Goal: Information Seeking & Learning: Learn about a topic

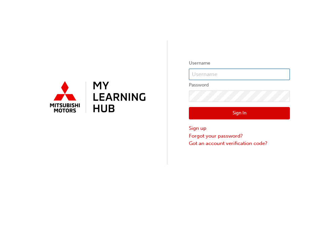
type input "[EMAIL_ADDRESS][DOMAIN_NAME]"
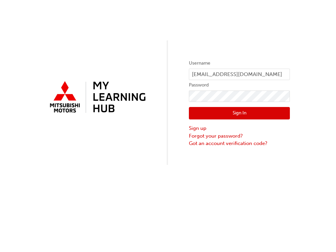
click at [240, 115] on button "Sign In" at bounding box center [239, 113] width 101 height 13
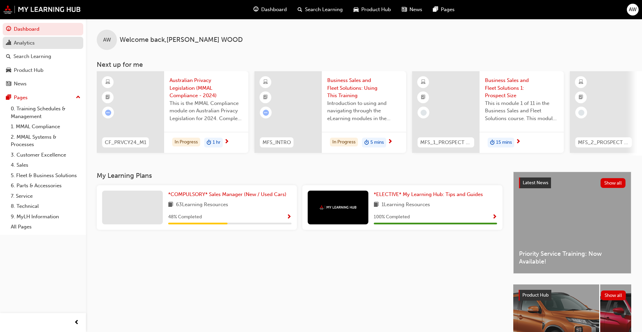
click at [31, 41] on div "Analytics" at bounding box center [24, 43] width 21 height 8
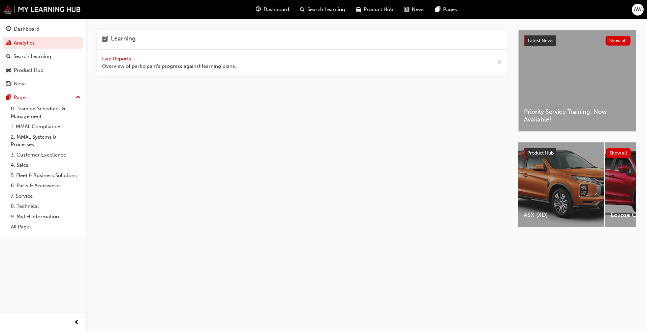
click at [127, 59] on span "Gap Reports" at bounding box center [117, 59] width 30 height 6
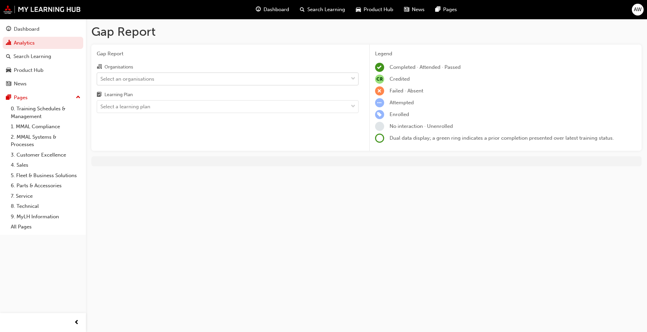
click at [225, 84] on div "Select an organisations" at bounding box center [222, 79] width 251 height 12
click at [101, 81] on input "Organisations Select an organisations" at bounding box center [100, 78] width 1 height 6
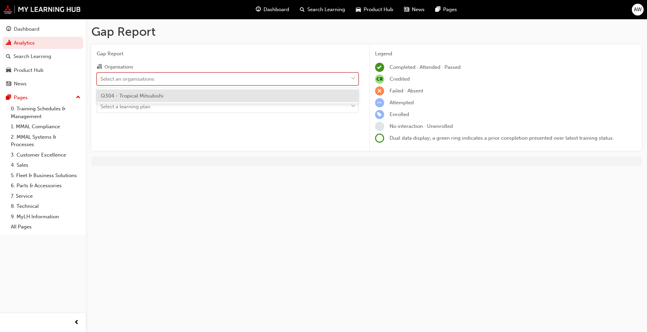
click at [225, 84] on div "Select an organisations" at bounding box center [222, 79] width 251 height 12
click at [101, 81] on input "Organisations option Q304 - Tropical Mitsubishi focused, 1 of 1. 1 result avail…" at bounding box center [100, 78] width 1 height 6
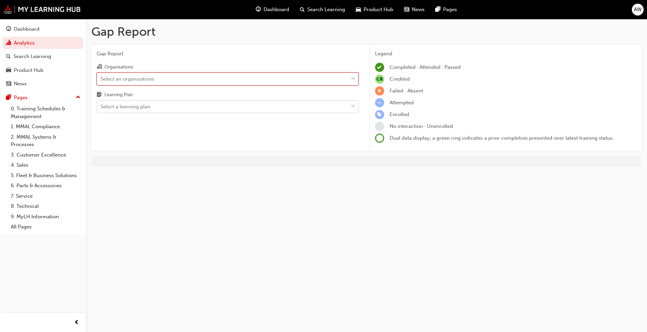
click at [210, 112] on div "Select a learning plan" at bounding box center [222, 107] width 251 height 12
click at [101, 109] on input "Learning Plan Select a learning plan" at bounding box center [100, 106] width 1 height 6
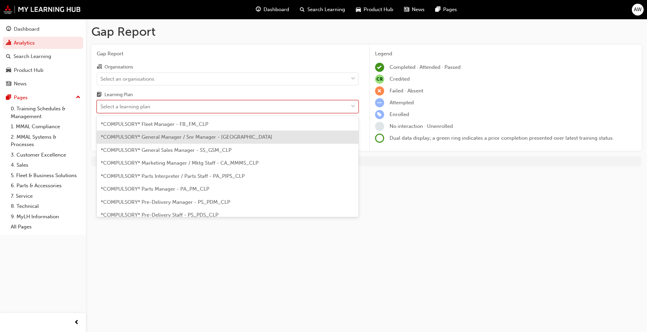
scroll to position [101, 0]
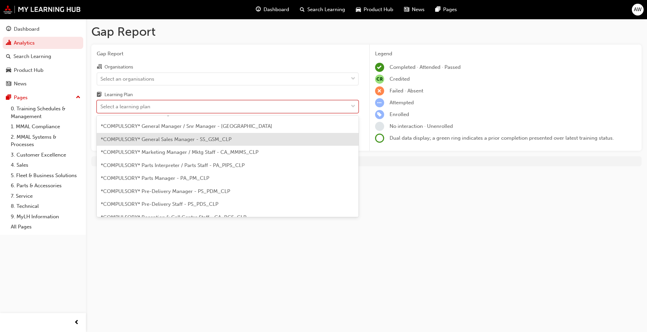
click at [186, 139] on span "*COMPULSORY* General Sales Manager - SS_GSM_CLP" at bounding box center [166, 139] width 131 height 6
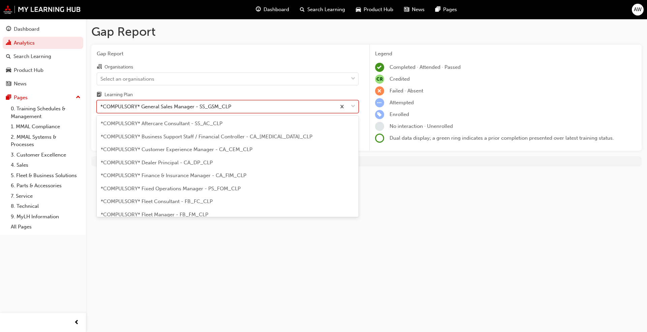
click at [306, 104] on div "*COMPULSORY* General Sales Manager - SS_GSM_CLP" at bounding box center [216, 107] width 239 height 12
click at [101, 104] on input "Learning Plan option *COMPULSORY* General Sales Manager - SS_GSM_CLP, selected.…" at bounding box center [100, 106] width 1 height 6
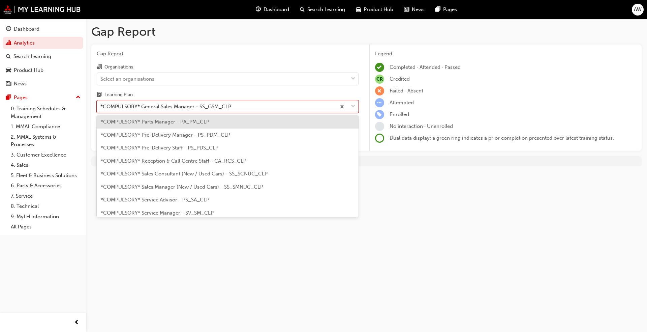
scroll to position [169, 0]
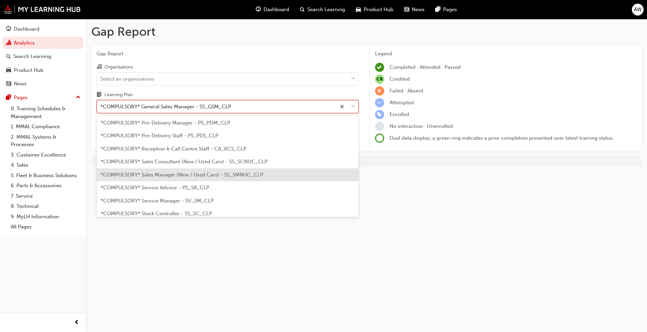
click at [202, 175] on span "*COMPULSORY* Sales Manager (New / Used Cars) - SS_SMNUC_CLP" at bounding box center [182, 175] width 162 height 6
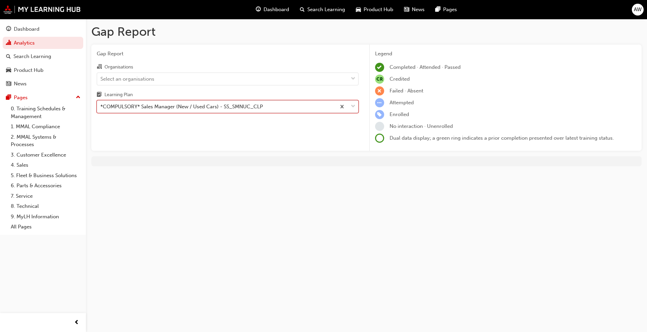
click at [263, 105] on div "*COMPULSORY* Sales Manager (New / Used Cars) - SS_SMNUC_CLP" at bounding box center [216, 107] width 239 height 12
click at [101, 105] on input "Learning Plan option *COMPULSORY* Sales Manager (New / Used Cars) - SS_SMNUC_CL…" at bounding box center [100, 106] width 1 height 6
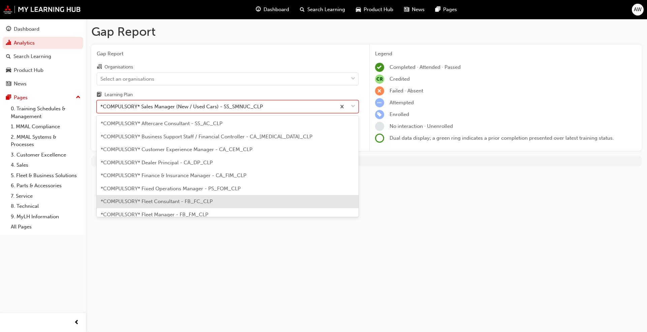
click at [268, 252] on div "Gap Report Gap Report Organisations Select an organisations Learning Plan optio…" at bounding box center [323, 166] width 647 height 332
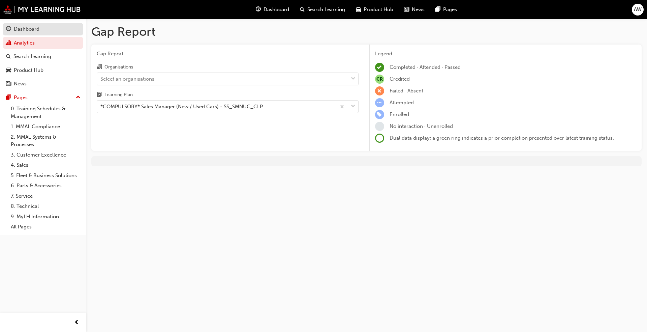
click at [32, 34] on link "Dashboard" at bounding box center [43, 29] width 81 height 12
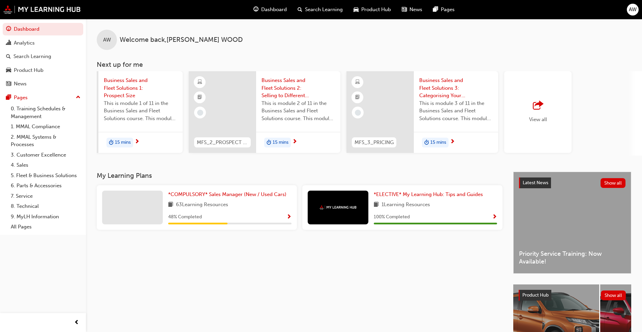
scroll to position [0, 400]
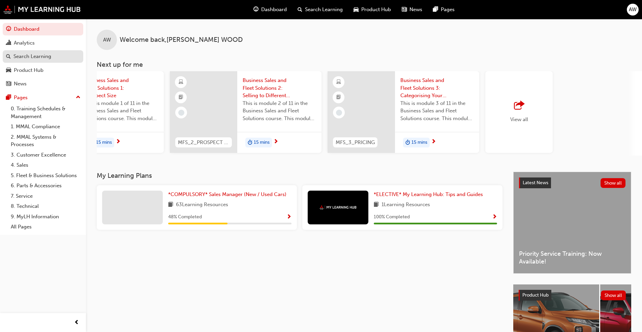
click at [44, 55] on div "Search Learning" at bounding box center [32, 57] width 38 height 8
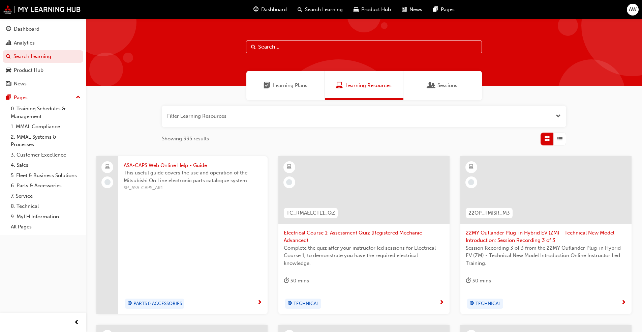
click at [277, 49] on input "text" at bounding box center [364, 46] width 236 height 13
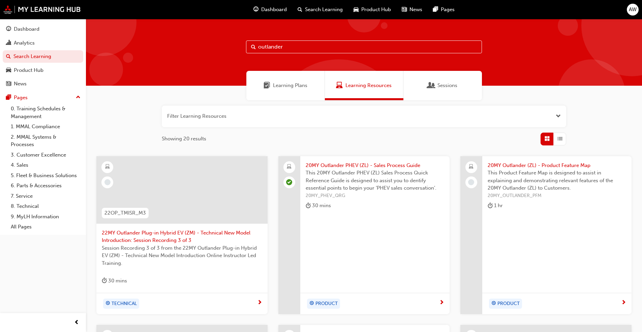
type input "outlander"
click at [271, 5] on div "Dashboard" at bounding box center [270, 10] width 44 height 14
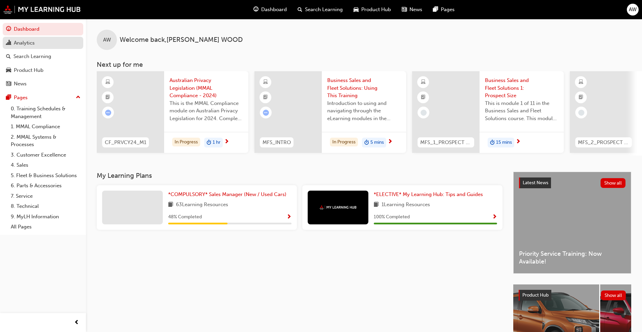
click at [39, 47] on link "Analytics" at bounding box center [43, 43] width 81 height 12
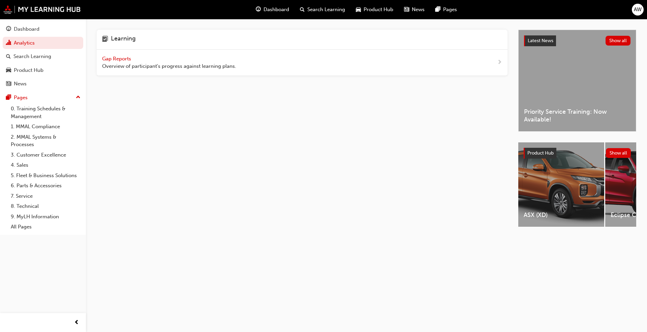
click at [115, 58] on span "Gap Reports" at bounding box center [117, 59] width 30 height 6
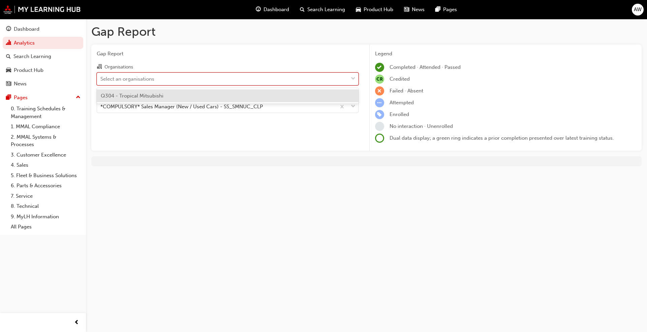
click at [195, 83] on div "Select an organisations" at bounding box center [222, 79] width 251 height 12
click at [101, 81] on input "Organisations option Q304 - Tropical Mitsubishi focused, 1 of 1. 1 result avail…" at bounding box center [100, 78] width 1 height 6
click at [190, 95] on div "Q304 - Tropical Mitsubishi" at bounding box center [228, 95] width 262 height 13
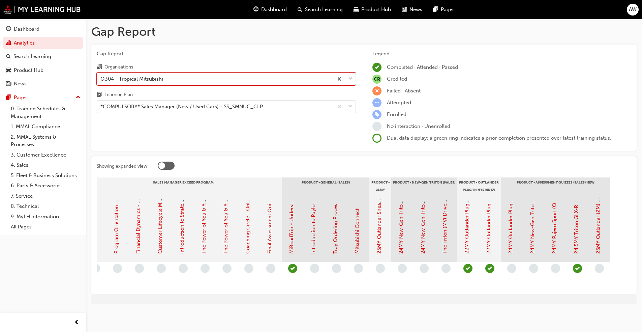
scroll to position [0, 955]
click at [336, 252] on span "learningRecordVerb_NONE-icon" at bounding box center [598, 268] width 9 height 9
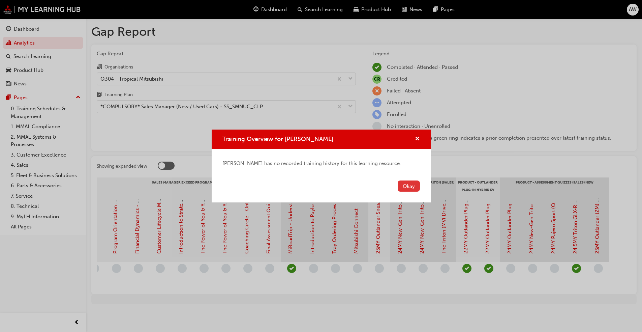
click at [336, 186] on button "Okay" at bounding box center [409, 185] width 22 height 11
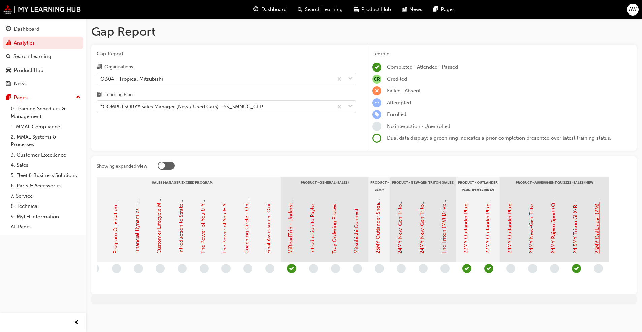
click at [336, 235] on link "25MY Outlander (ZM) - Product Assessment Quiz" at bounding box center [597, 195] width 6 height 115
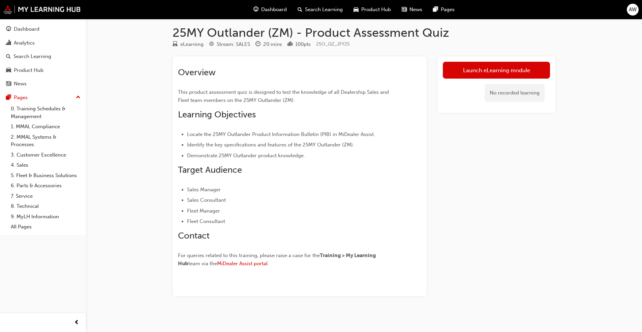
scroll to position [7, 0]
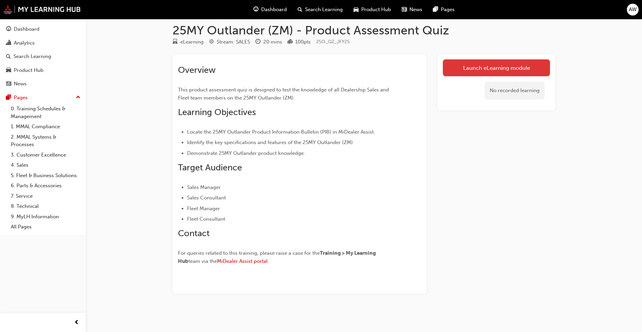
click at [336, 68] on link "Launch eLearning module" at bounding box center [496, 67] width 107 height 17
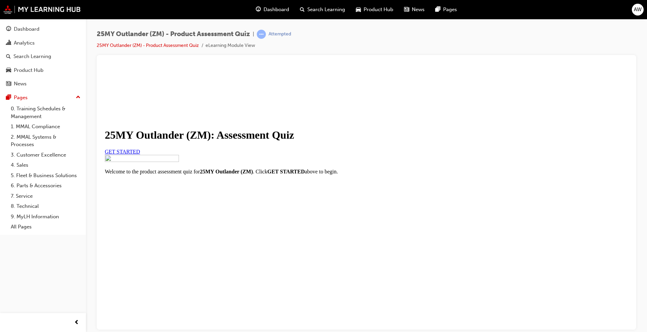
click at [140, 154] on span "GET STARTED" at bounding box center [122, 151] width 35 height 6
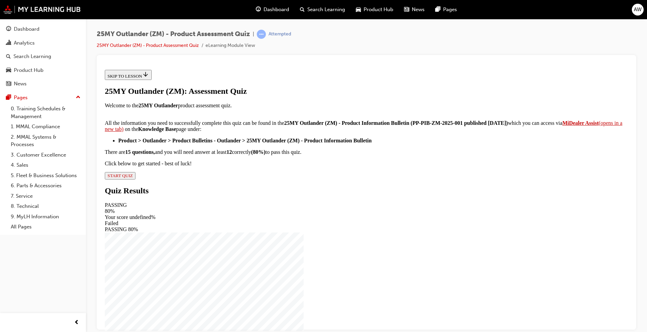
scroll to position [88, 0]
click at [133, 178] on span "START QUIZ" at bounding box center [119, 175] width 25 height 5
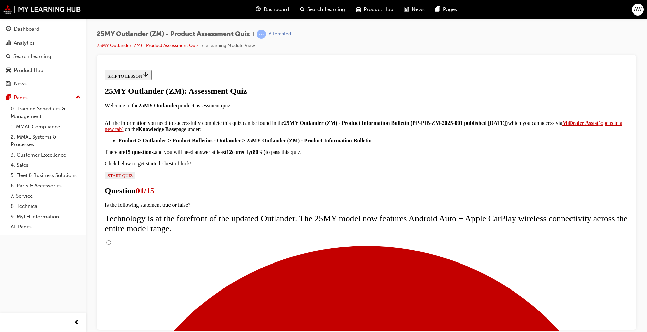
click at [111, 240] on input "True" at bounding box center [108, 242] width 4 height 4
radio input "true"
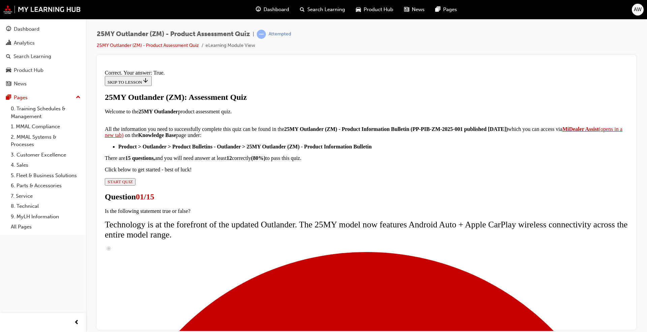
scroll to position [57, 0]
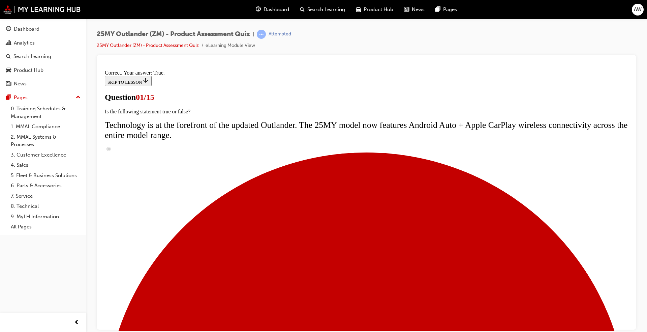
scroll to position [47, 0]
radio input "true"
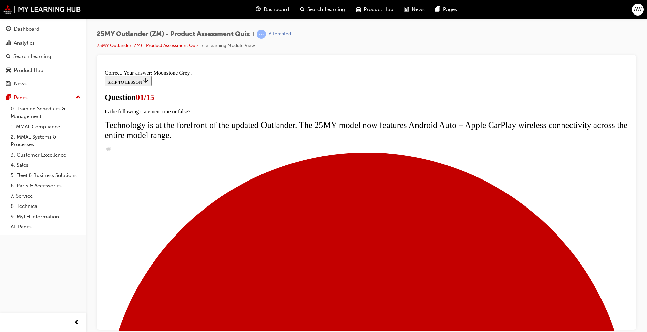
scroll to position [142, 0]
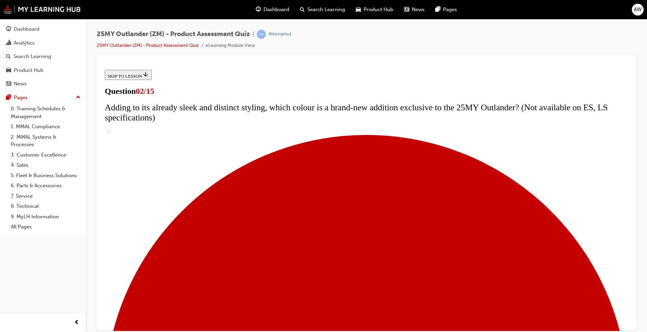
scroll to position [67, 0]
checkbox input "true"
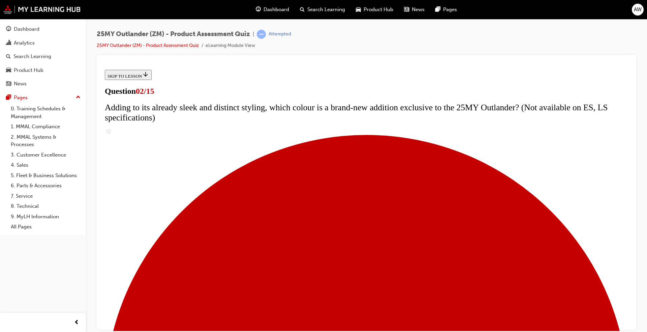
checkbox input "true"
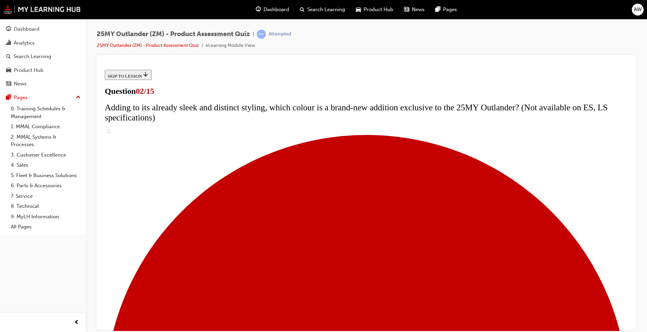
checkbox input "true"
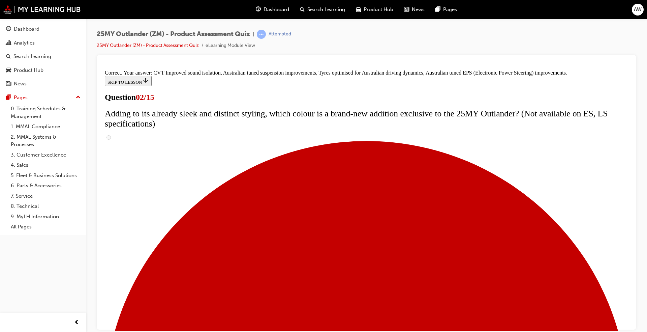
scroll to position [131, 0]
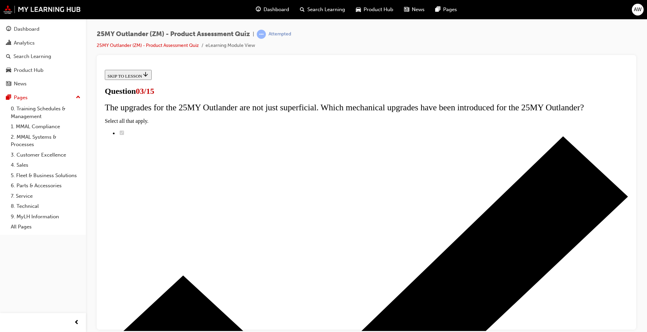
radio input "true"
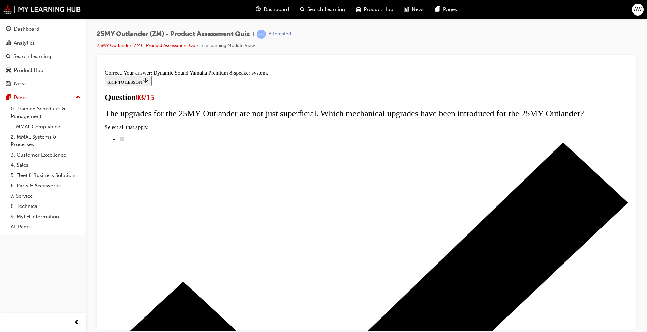
scroll to position [88, 0]
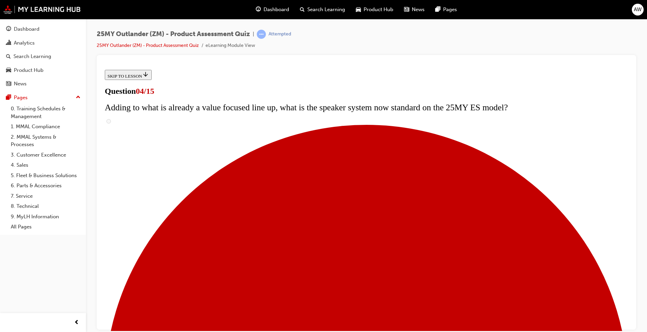
scroll to position [67, 0]
checkbox input "true"
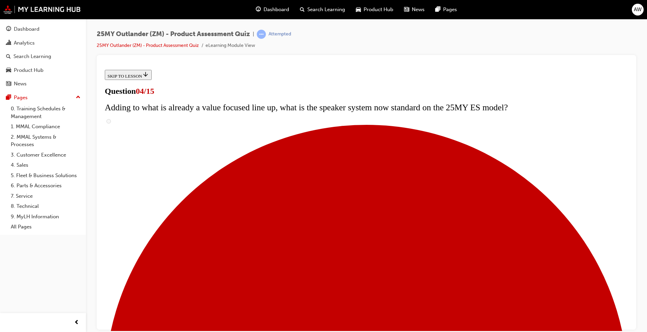
checkbox input "true"
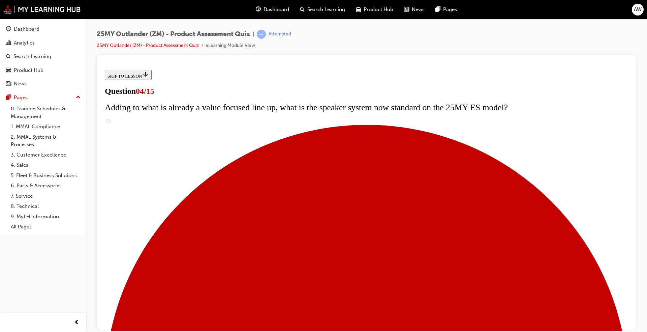
checkbox input "true"
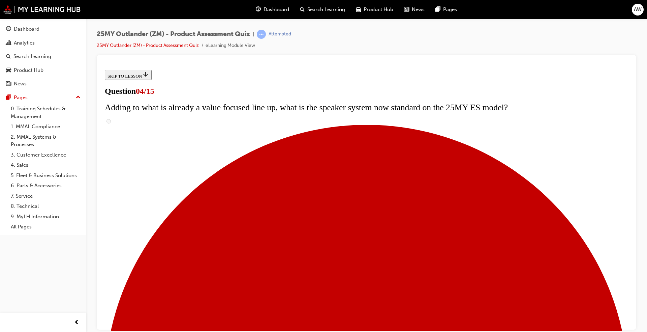
checkbox input "false"
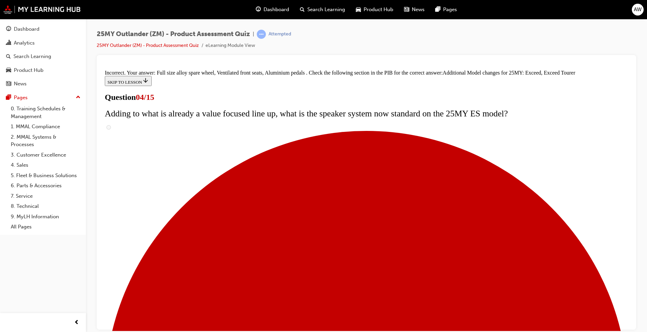
scroll to position [233, 0]
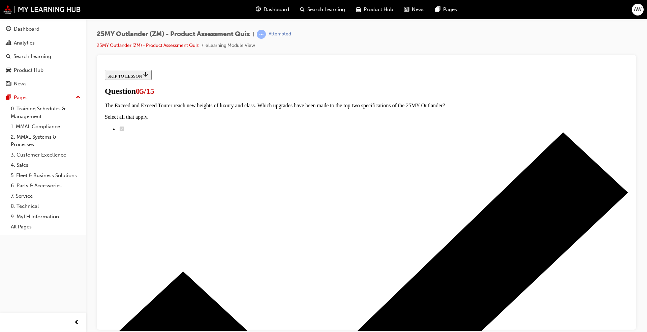
scroll to position [67, 0]
radio input "true"
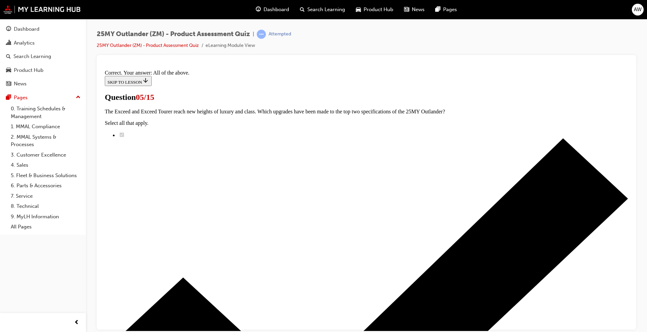
scroll to position [142, 0]
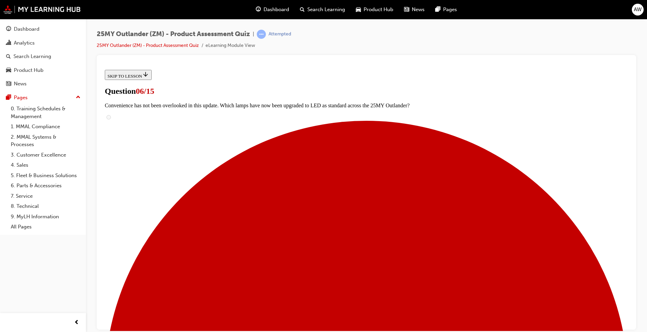
scroll to position [135, 0]
radio input "true"
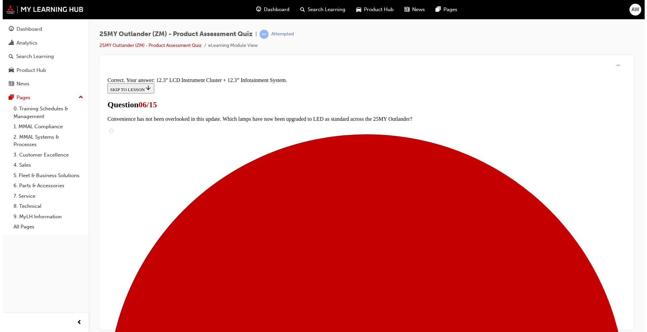
scroll to position [206, 0]
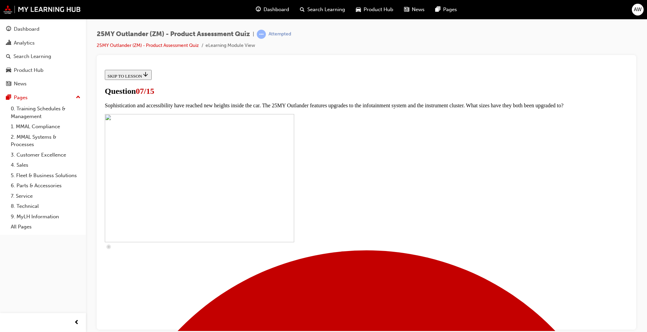
scroll to position [202, 0]
checkbox input "true"
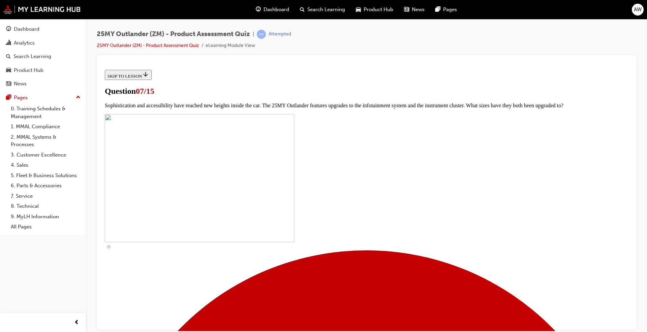
checkbox input "true"
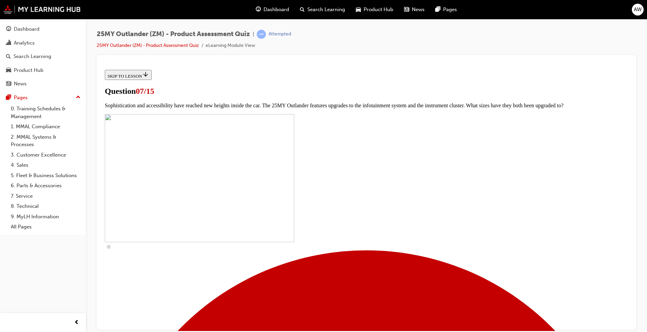
drag, startPoint x: 263, startPoint y: 252, endPoint x: 268, endPoint y: 261, distance: 10.0
checkbox input "true"
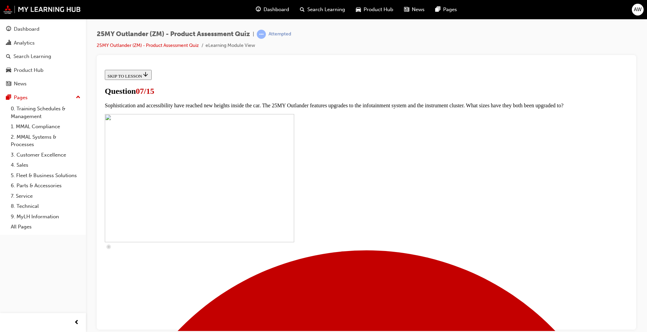
checkbox input "true"
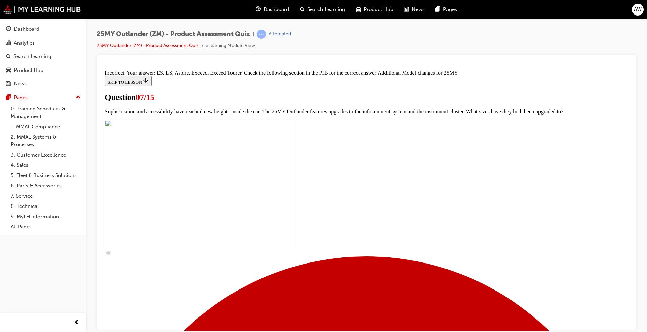
scroll to position [256, 0]
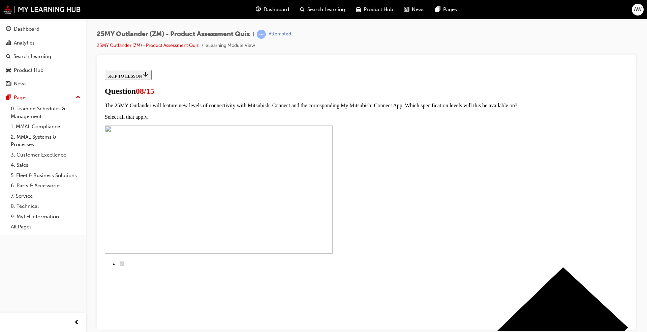
radio input "true"
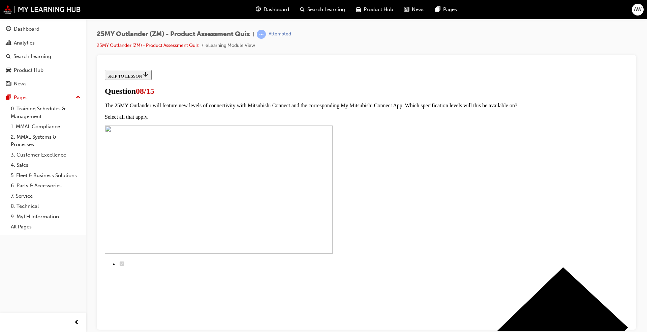
radio input "true"
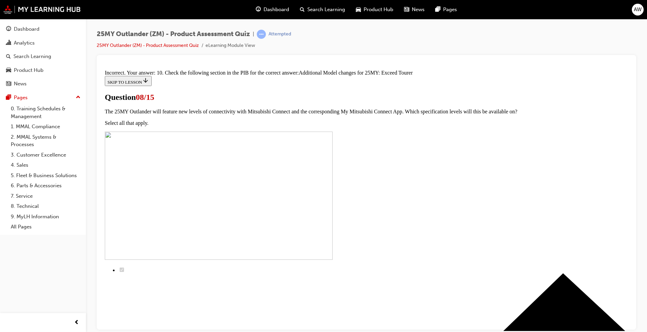
scroll to position [129, 0]
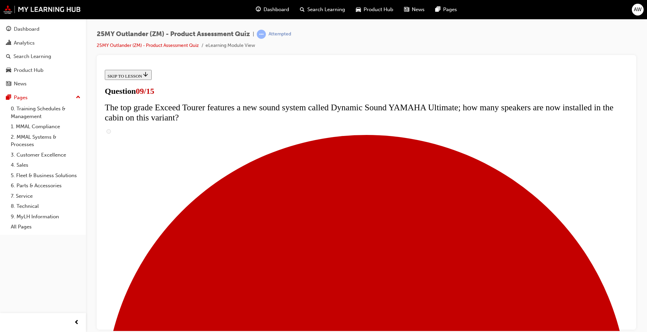
scroll to position [270, 0]
radio input "true"
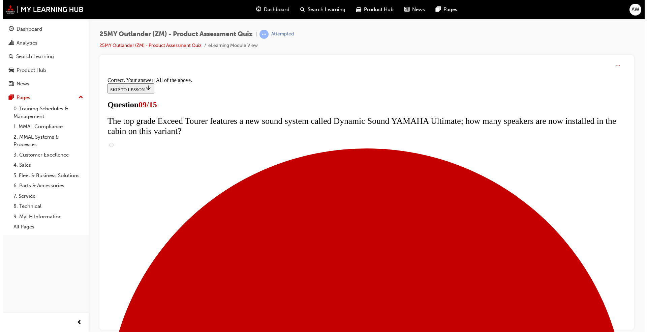
scroll to position [329, 0]
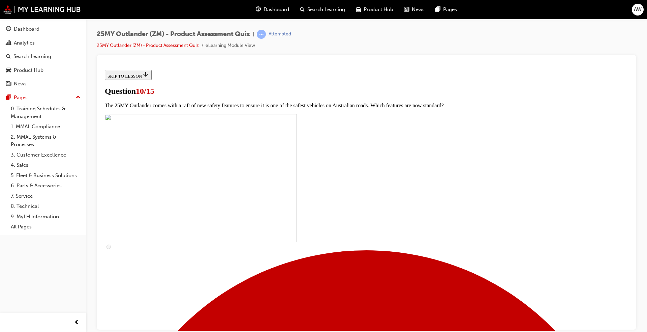
scroll to position [67, 0]
checkbox input "true"
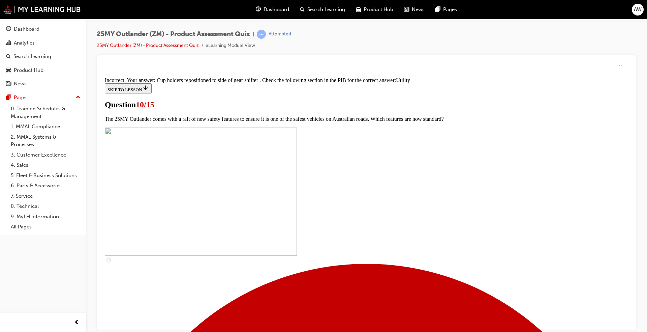
scroll to position [307, 0]
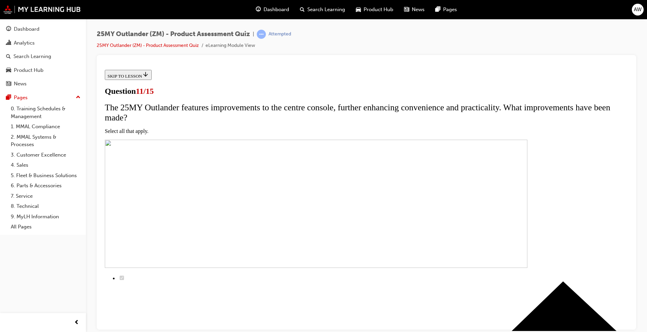
scroll to position [67, 0]
checkbox input "true"
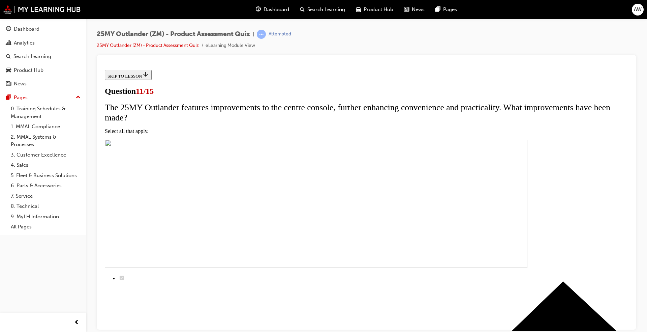
checkbox input "true"
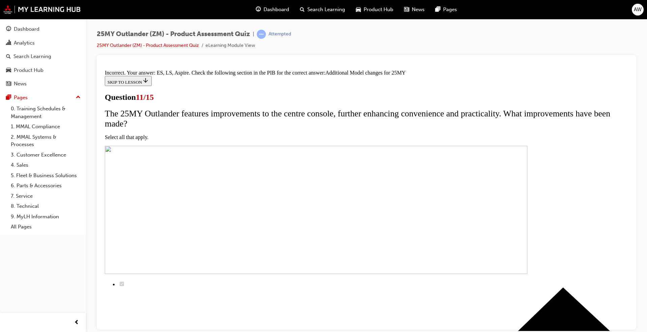
scroll to position [179, 0]
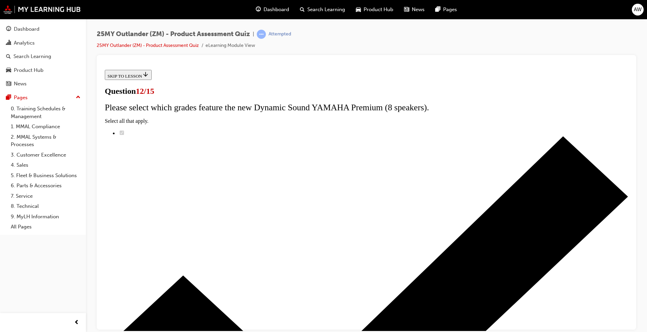
scroll to position [36, 0]
radio input "true"
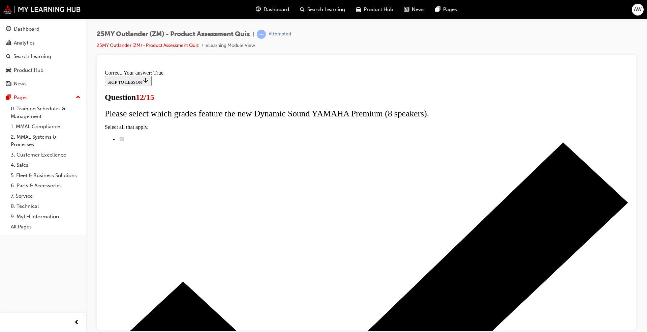
scroll to position [57, 0]
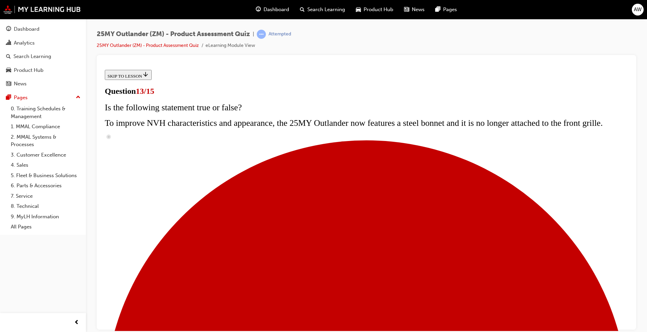
scroll to position [81, 0]
radio input "true"
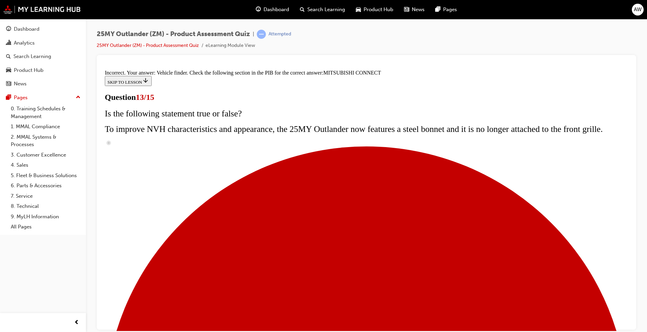
scroll to position [195, 0]
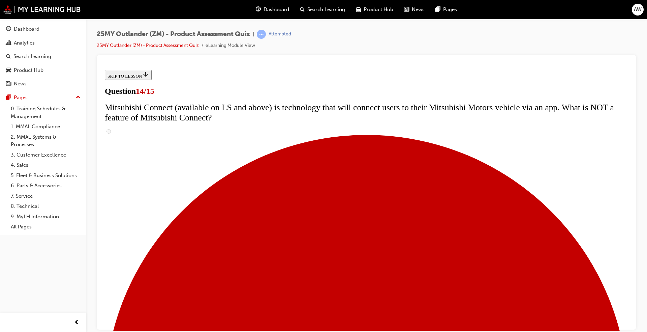
scroll to position [168, 0]
drag, startPoint x: 281, startPoint y: 260, endPoint x: 280, endPoint y: 266, distance: 5.8
radio input "true"
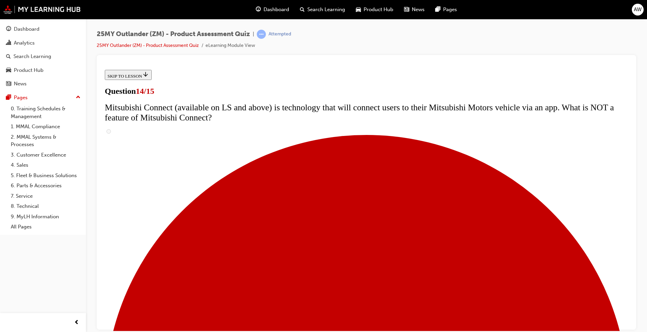
radio input "true"
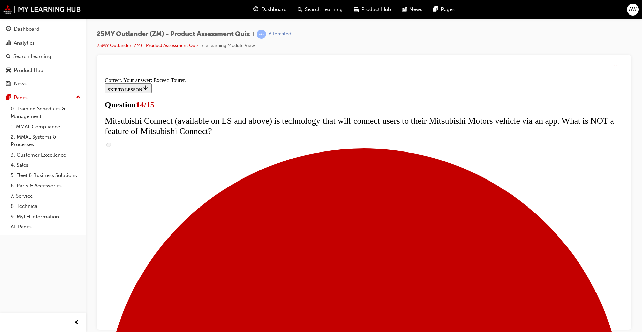
scroll to position [259, 0]
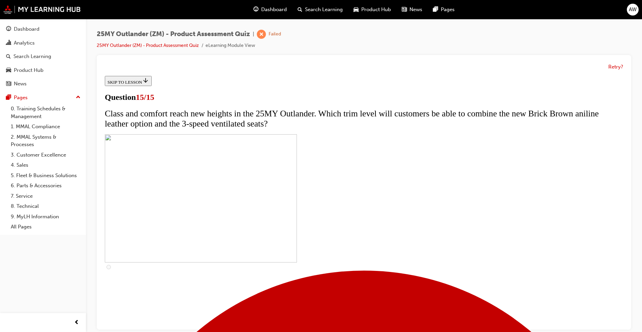
scroll to position [89, 0]
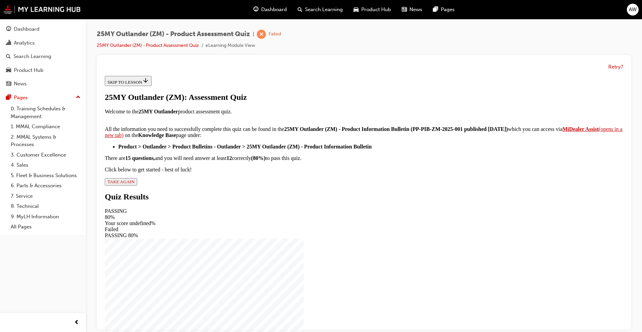
scroll to position [76, 0]
click at [134, 184] on span "TAKE AGAIN" at bounding box center [120, 181] width 27 height 5
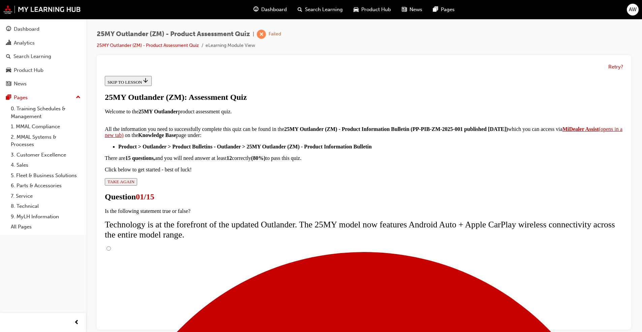
click at [111, 246] on input "True" at bounding box center [108, 248] width 4 height 4
radio input "true"
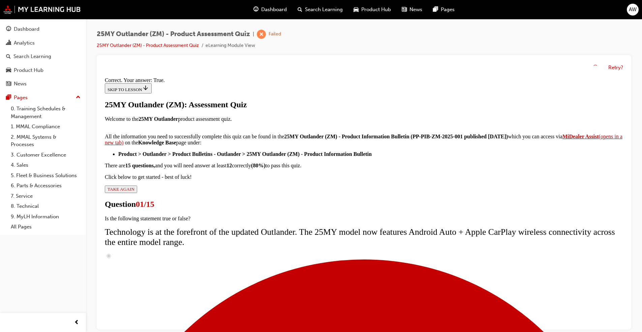
scroll to position [57, 0]
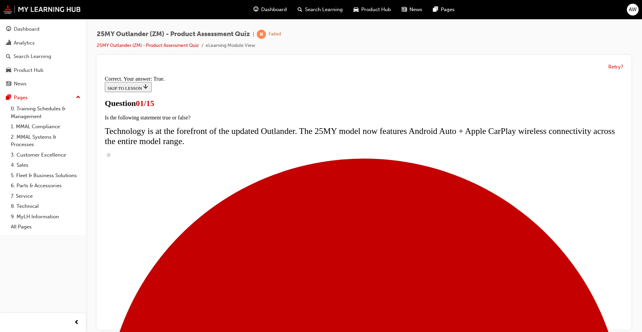
scroll to position [81, 0]
radio input "true"
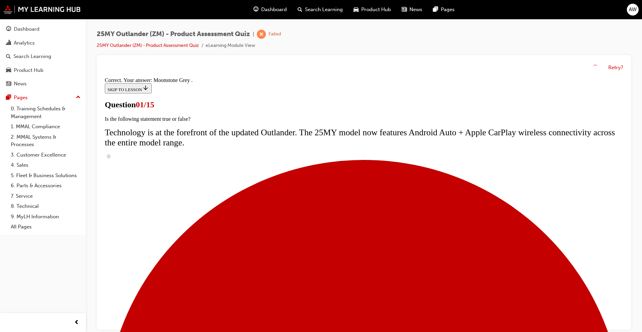
scroll to position [142, 0]
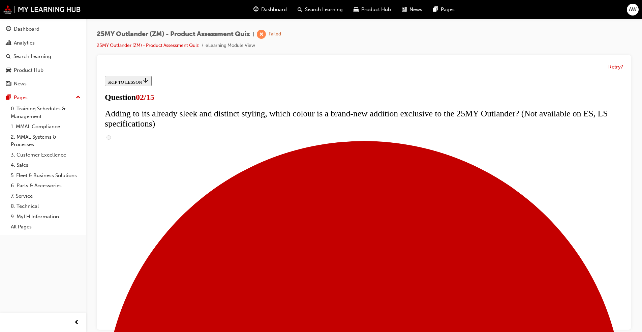
scroll to position [101, 0]
checkbox input "true"
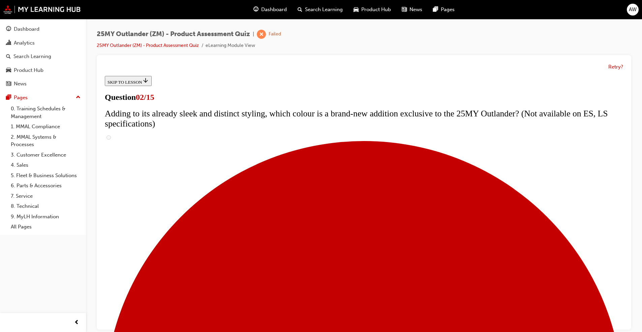
checkbox input "true"
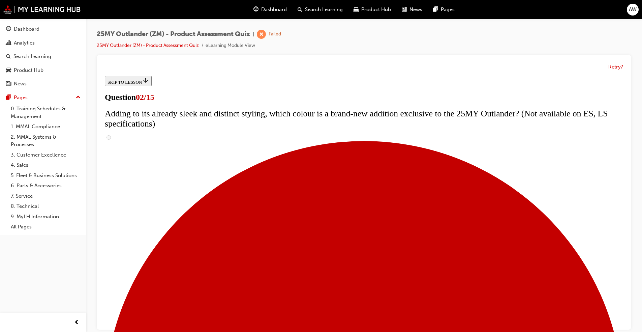
checkbox input "true"
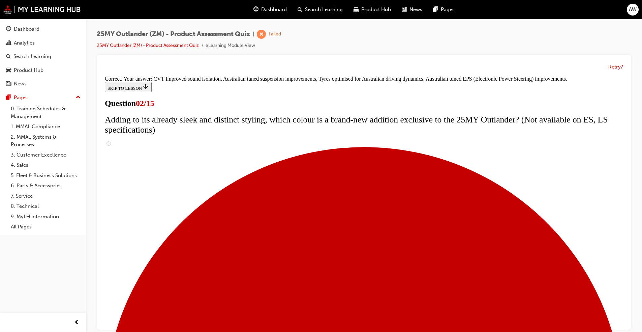
scroll to position [165, 0]
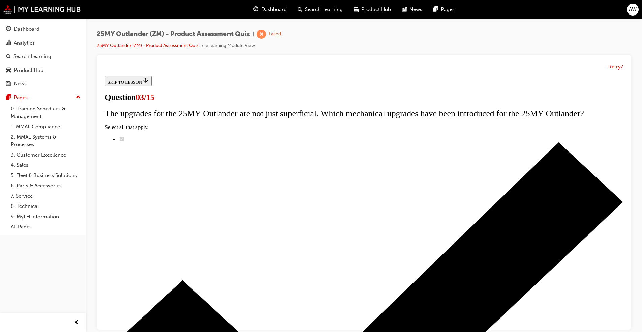
scroll to position [54, 0]
radio input "true"
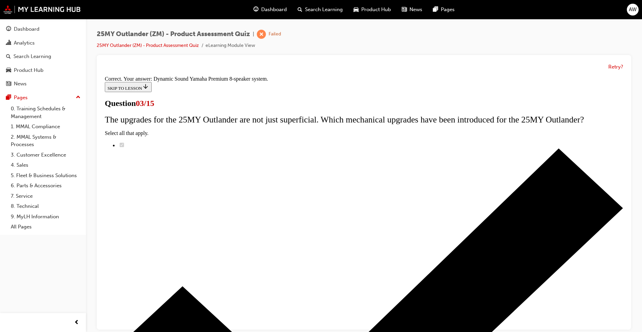
scroll to position [88, 0]
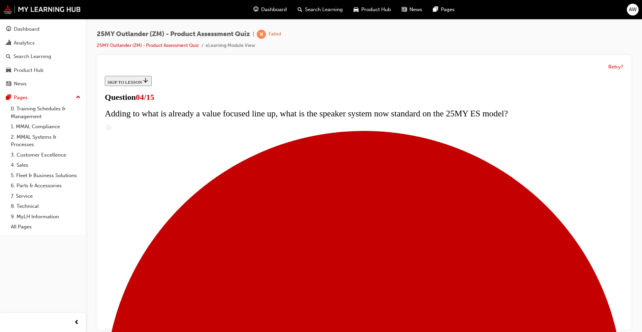
scroll to position [101, 0]
checkbox input "true"
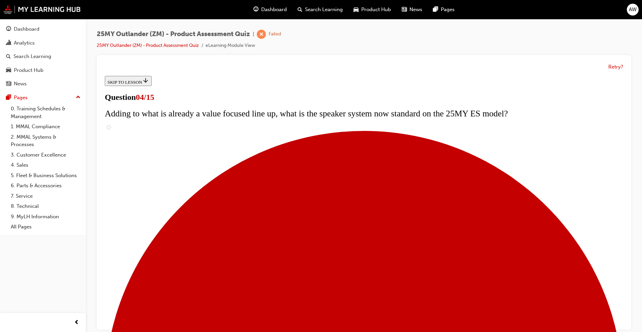
checkbox input "true"
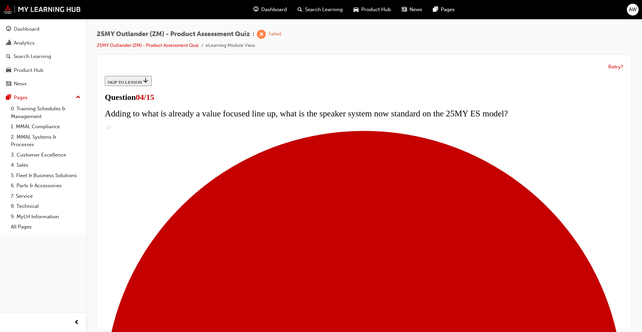
checkbox input "true"
drag, startPoint x: 316, startPoint y: 271, endPoint x: 307, endPoint y: 272, distance: 9.5
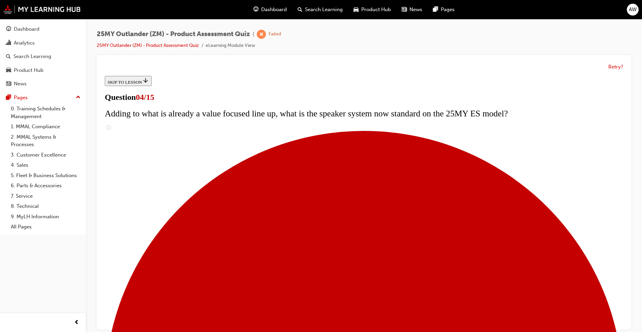
checkbox input "true"
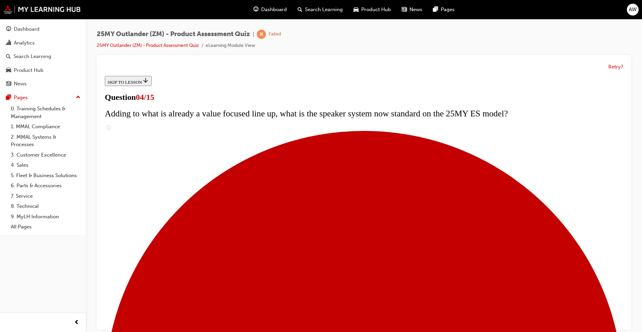
checkbox input "true"
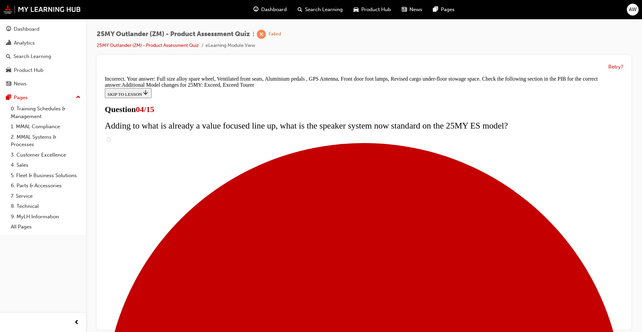
scroll to position [233, 0]
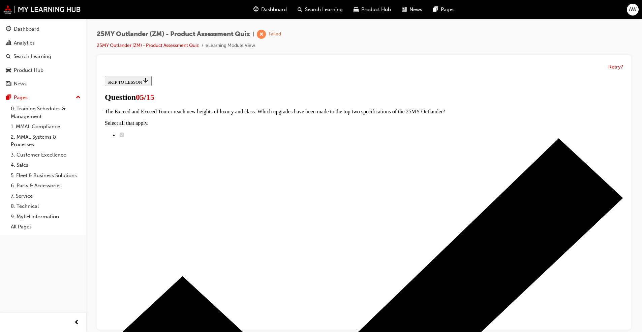
scroll to position [67, 0]
radio input "true"
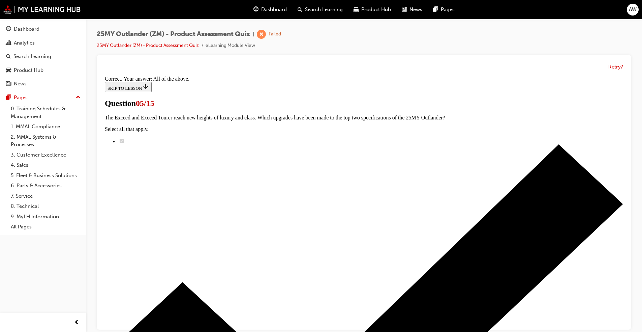
scroll to position [142, 0]
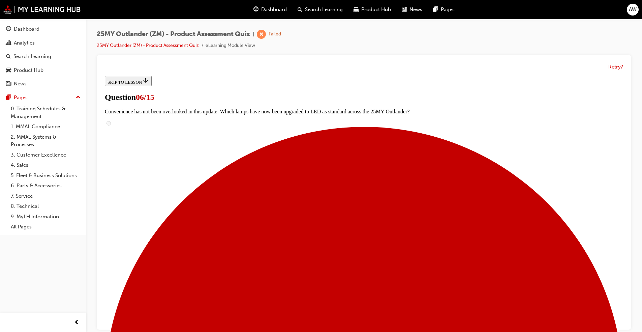
scroll to position [101, 0]
radio input "true"
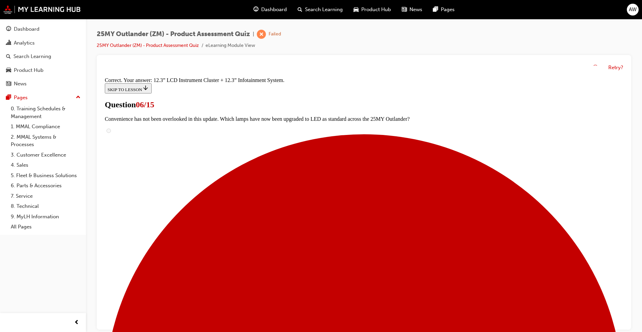
scroll to position [206, 0]
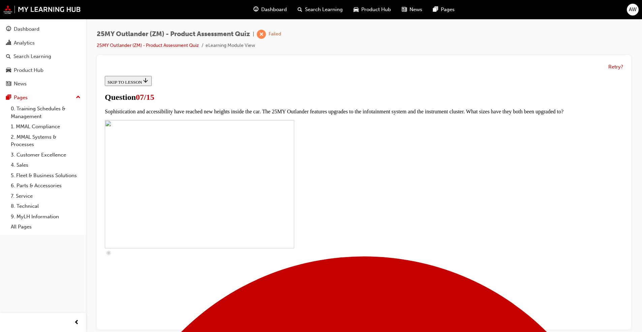
scroll to position [168, 0]
checkbox input "true"
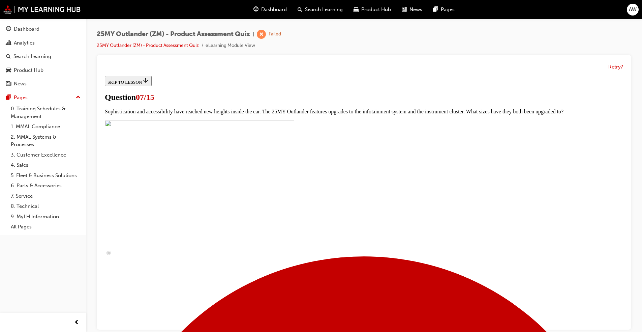
checkbox input "true"
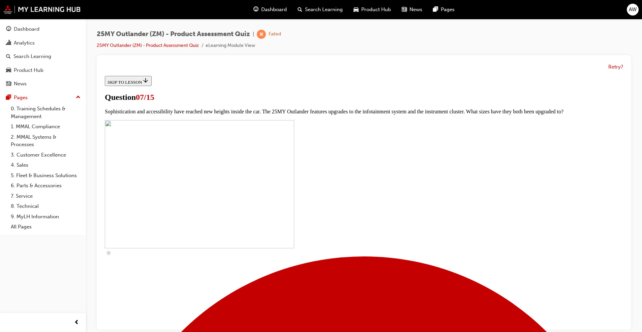
checkbox input "true"
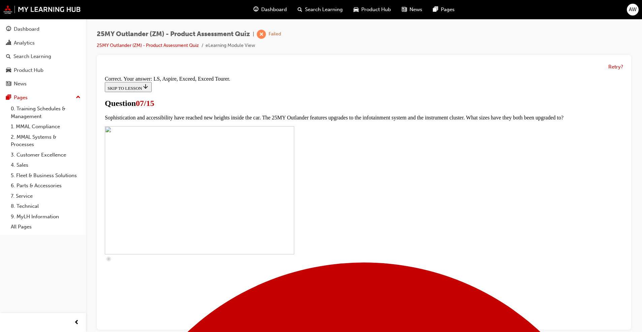
scroll to position [282, 0]
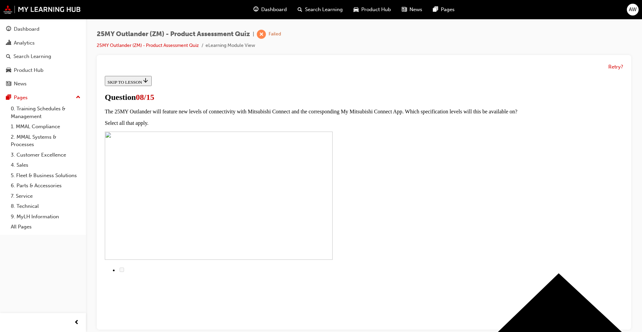
drag, startPoint x: 247, startPoint y: 116, endPoint x: 245, endPoint y: 102, distance: 13.7
radio input "true"
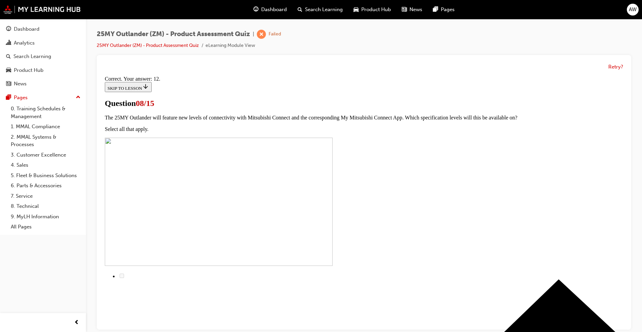
scroll to position [88, 0]
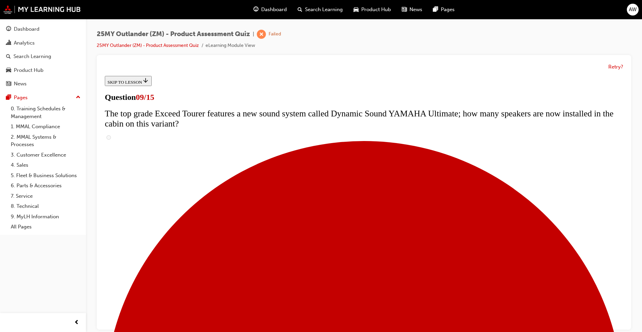
scroll to position [252, 0]
radio input "true"
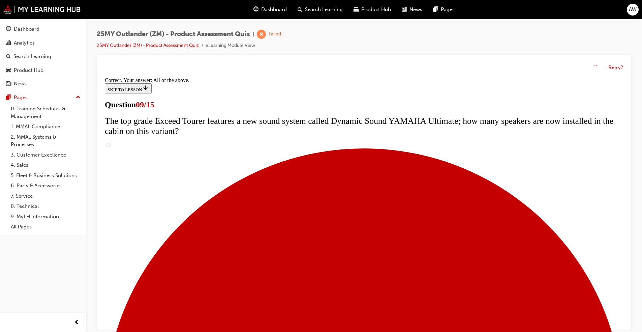
scroll to position [329, 0]
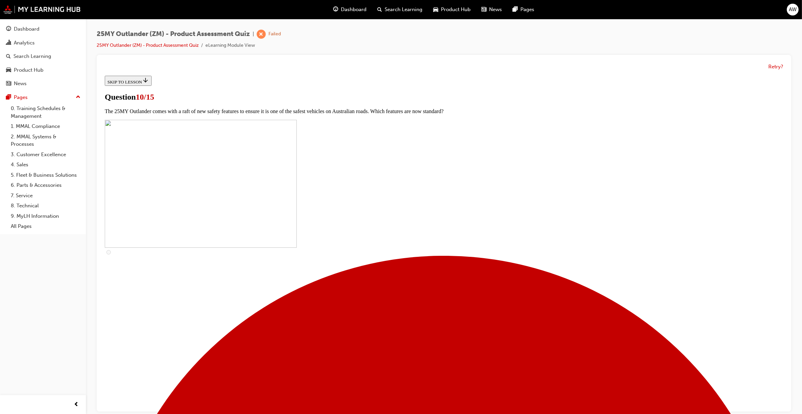
scroll to position [84, 0]
checkbox input "true"
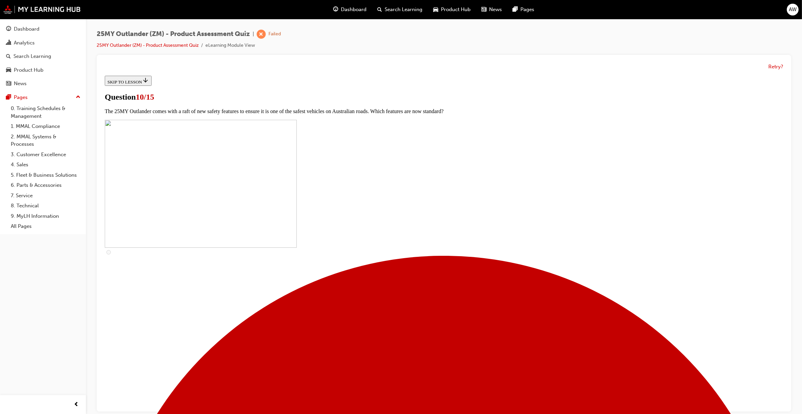
checkbox input "true"
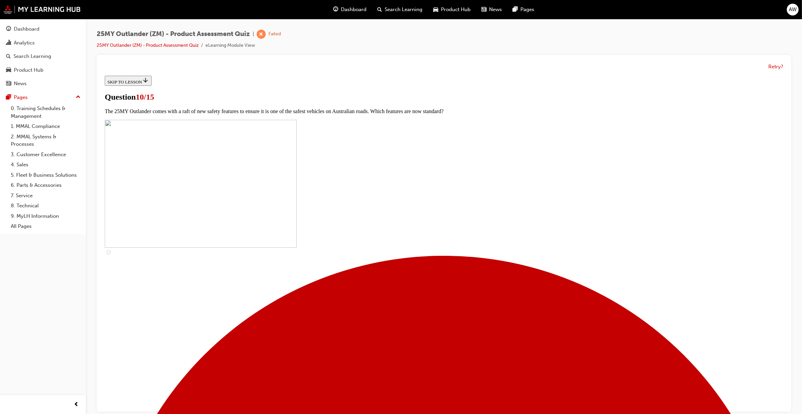
checkbox input "true"
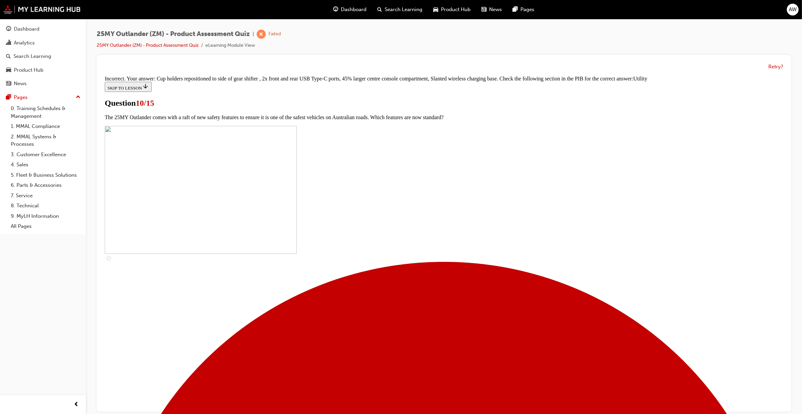
scroll to position [224, 0]
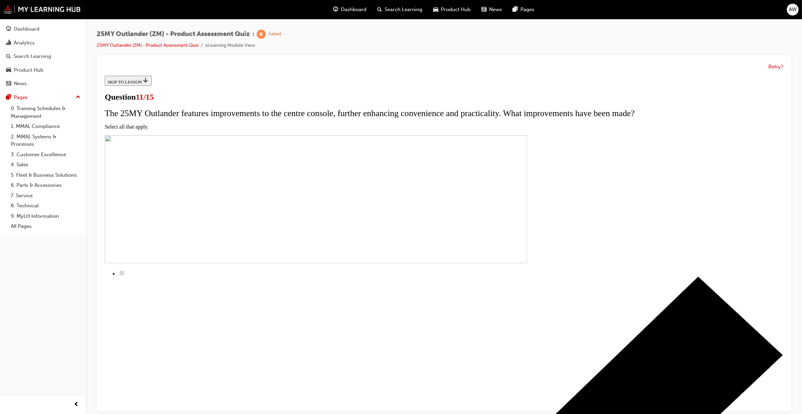
scroll to position [34, 0]
checkbox input "true"
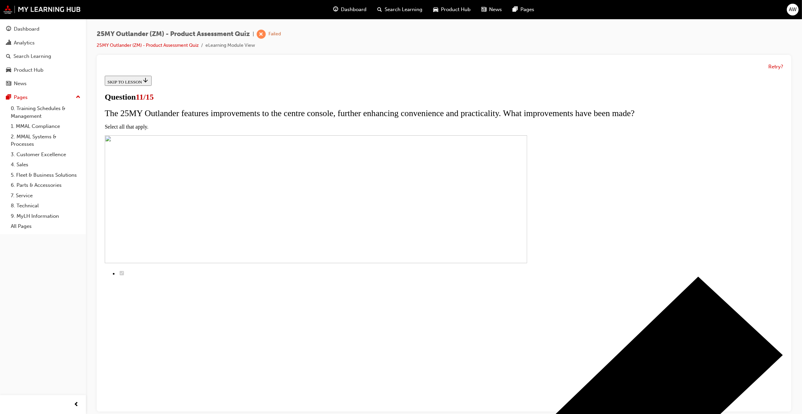
checkbox input "true"
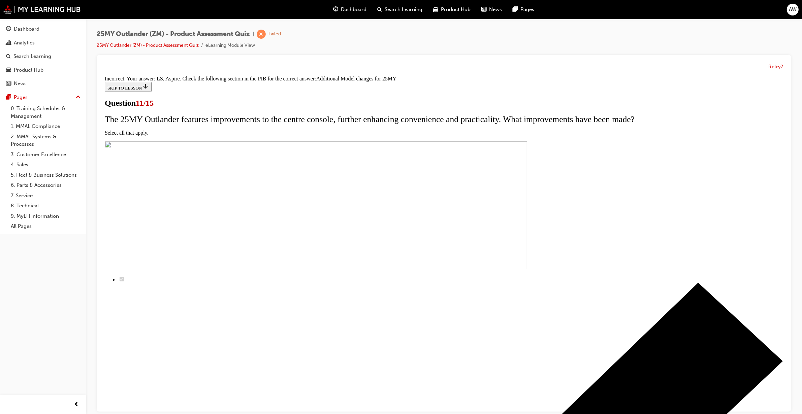
scroll to position [96, 0]
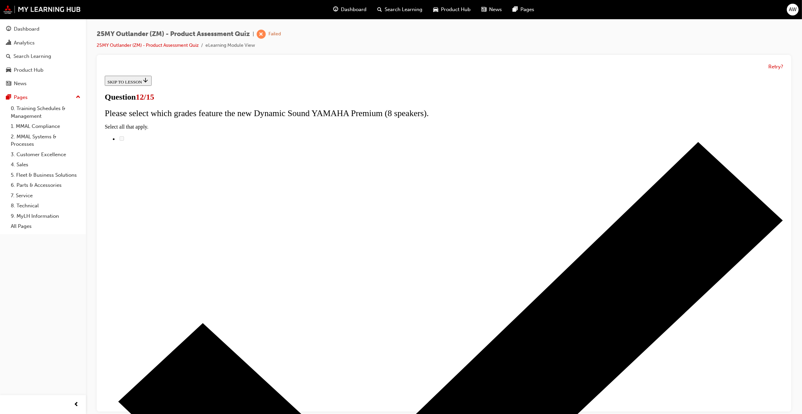
scroll to position [0, 0]
radio input "true"
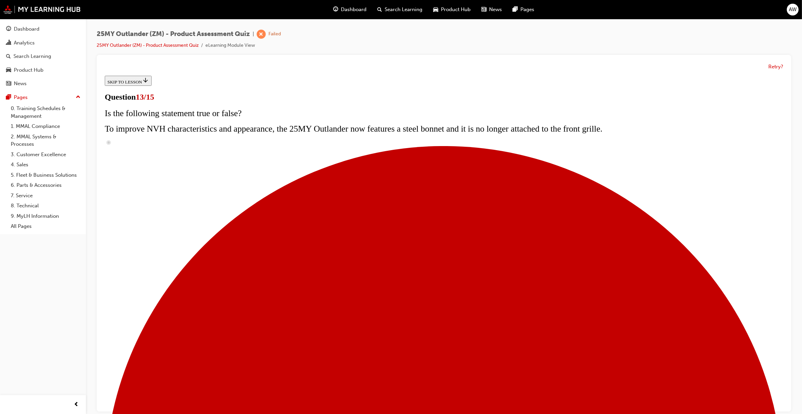
radio input "true"
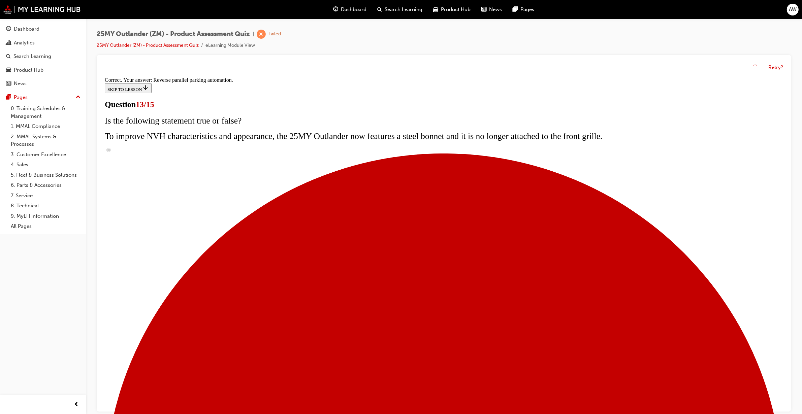
scroll to position [71, 0]
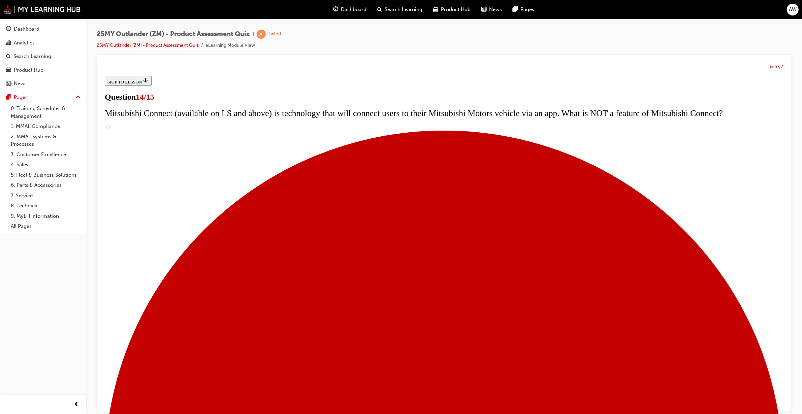
scroll to position [90, 0]
radio input "true"
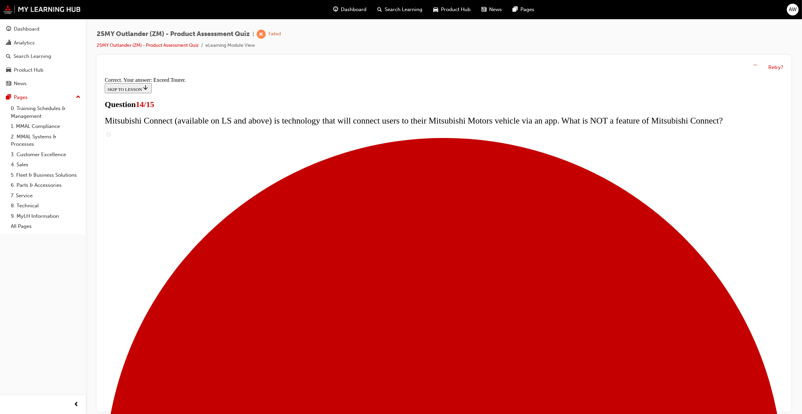
scroll to position [177, 0]
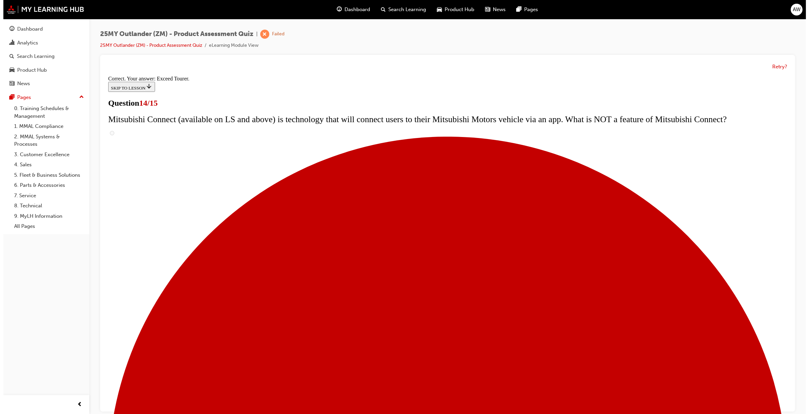
scroll to position [0, 0]
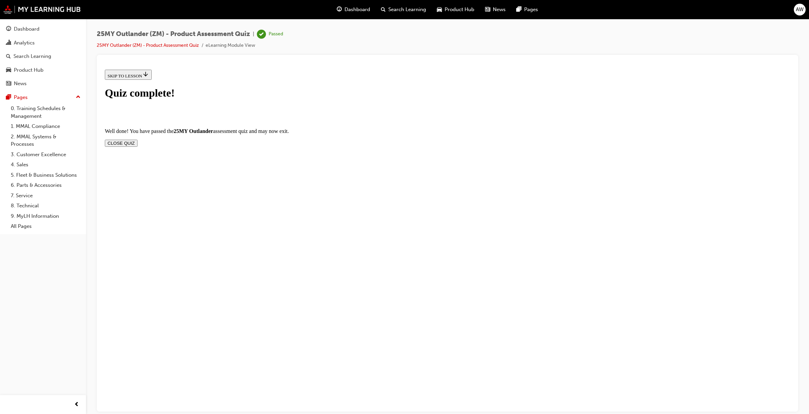
click at [137, 140] on button "CLOSE QUIZ" at bounding box center [121, 143] width 33 height 7
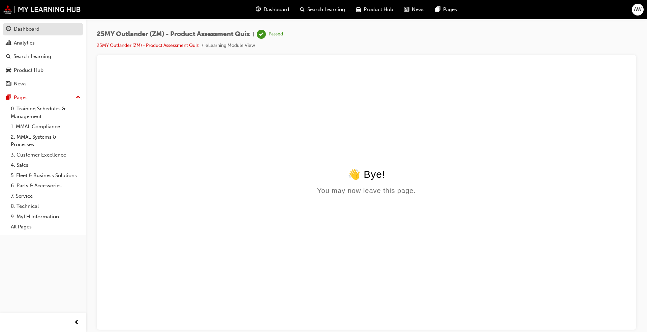
click at [53, 31] on div "Dashboard" at bounding box center [43, 29] width 74 height 8
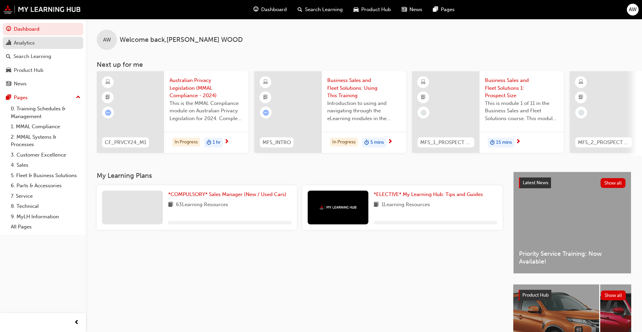
click at [32, 48] on link "Analytics" at bounding box center [43, 43] width 81 height 12
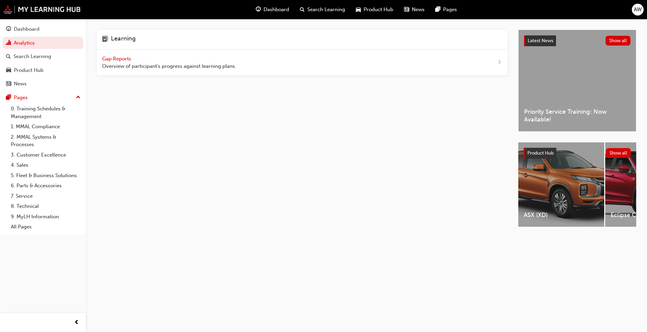
click at [112, 59] on span "Gap Reports" at bounding box center [117, 59] width 30 height 6
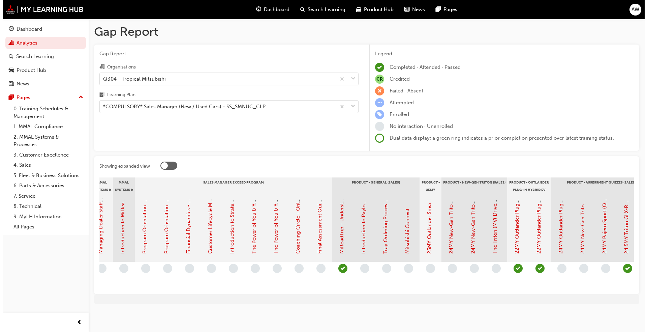
scroll to position [0, 955]
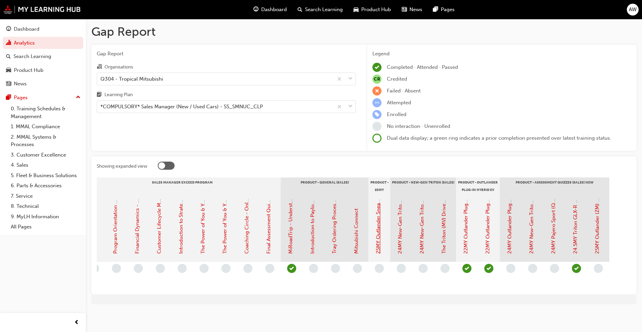
click at [336, 236] on link "25MY Outlander Sneak Peek Video" at bounding box center [378, 213] width 6 height 80
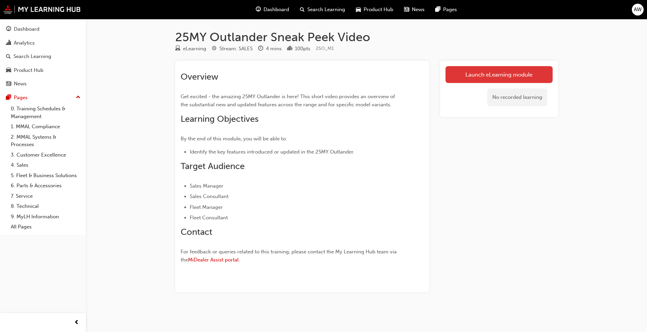
click at [336, 77] on link "Launch eLearning module" at bounding box center [498, 74] width 107 height 17
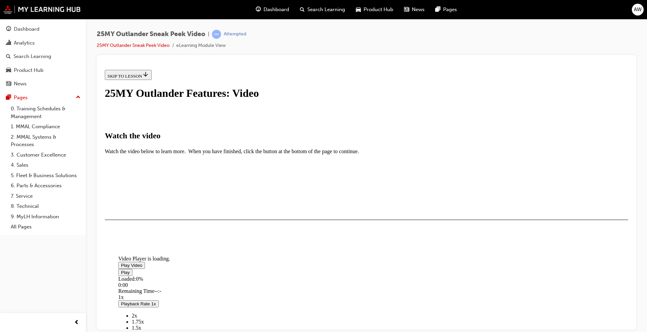
click at [121, 252] on span "Video player" at bounding box center [121, 264] width 0 height 5
drag, startPoint x: 547, startPoint y: 264, endPoint x: 553, endPoint y: 263, distance: 5.8
click at [336, 197] on div "Video Player is loading. Play Video Pause Loaded : 3.67% 0:03 Remaining Time - …" at bounding box center [366, 197] width 523 height 0
click at [173, 243] on button "I HAVE WATCHED THIS VIDEO" at bounding box center [139, 238] width 68 height 7
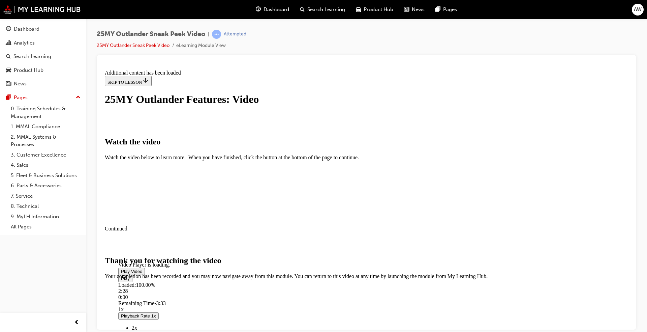
scroll to position [189, 0]
click at [146, 252] on button "CLOSE MODULE" at bounding box center [125, 319] width 41 height 7
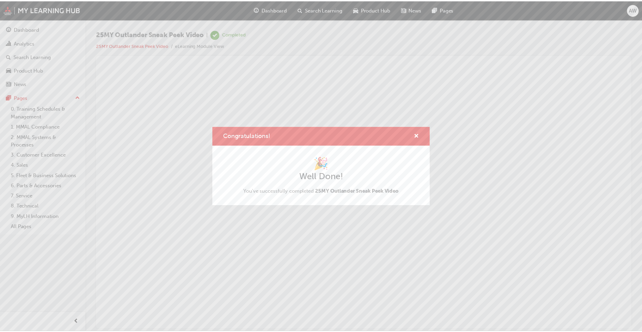
scroll to position [0, 0]
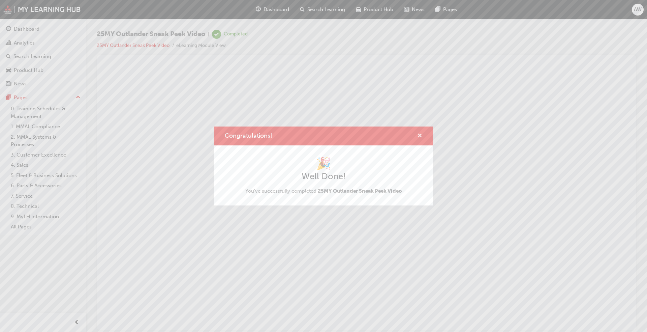
click at [336, 134] on span "cross-icon" at bounding box center [419, 136] width 5 height 6
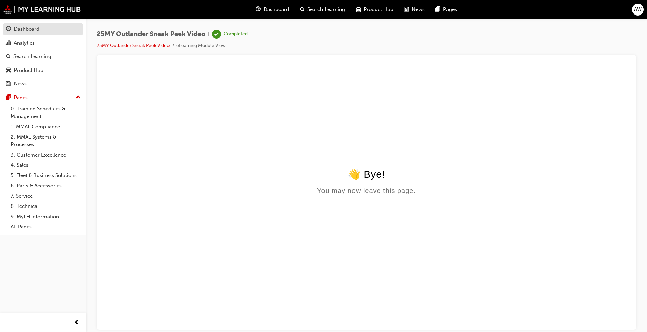
click at [36, 31] on div "Dashboard" at bounding box center [27, 29] width 26 height 8
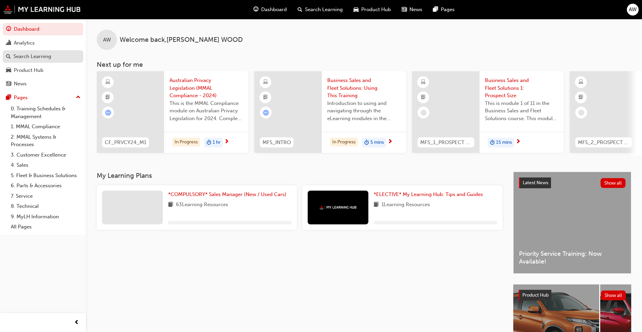
click at [43, 53] on div "Search Learning" at bounding box center [32, 57] width 38 height 8
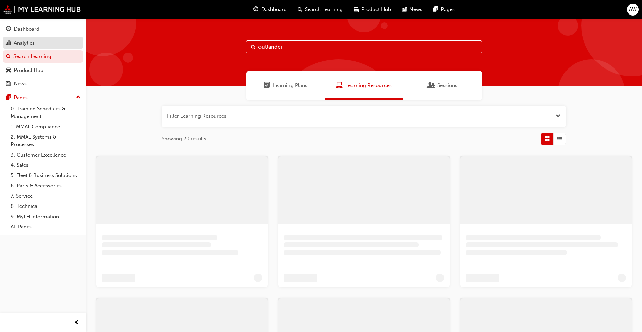
click at [44, 46] on div "Analytics" at bounding box center [43, 43] width 74 height 8
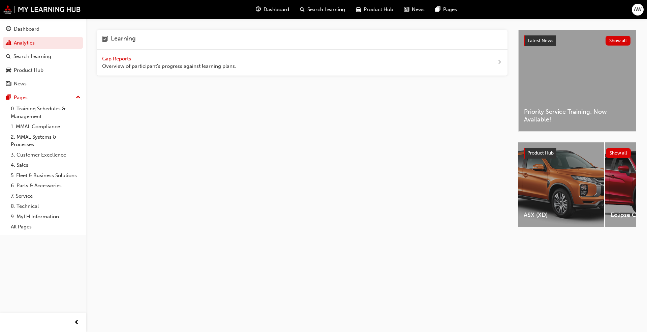
click at [125, 57] on span "Gap Reports" at bounding box center [117, 59] width 30 height 6
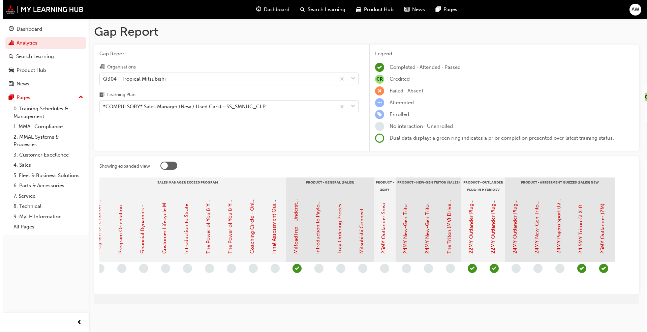
scroll to position [0, 951]
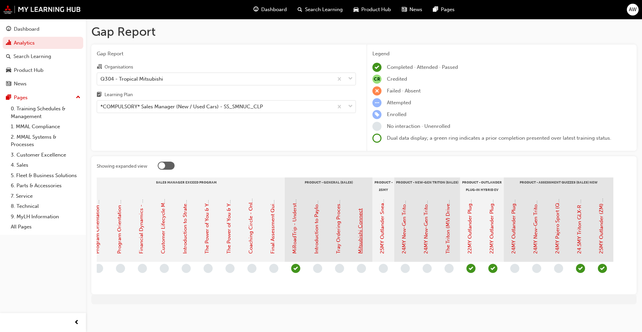
click at [336, 233] on link "Mitsubishi Connect" at bounding box center [360, 230] width 6 height 45
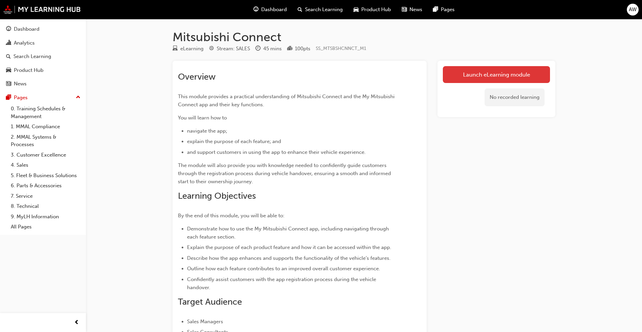
click at [336, 75] on link "Launch eLearning module" at bounding box center [496, 74] width 107 height 17
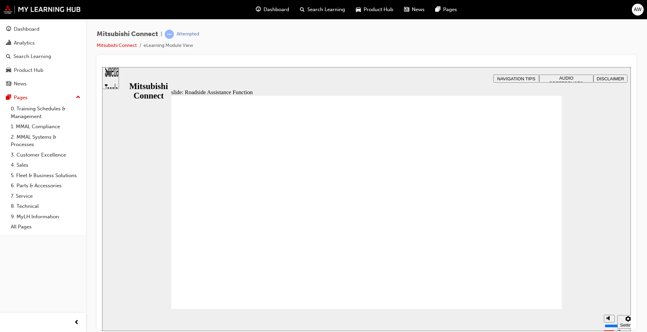
checkbox input "true"
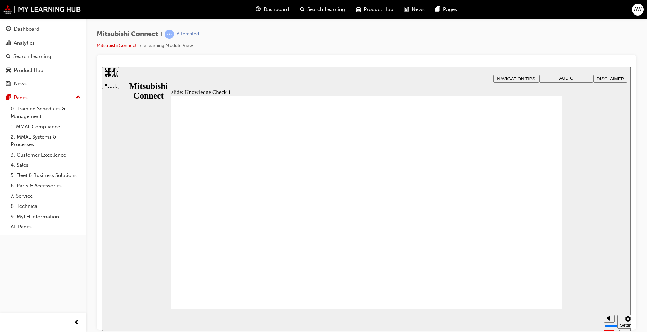
checkbox input "true"
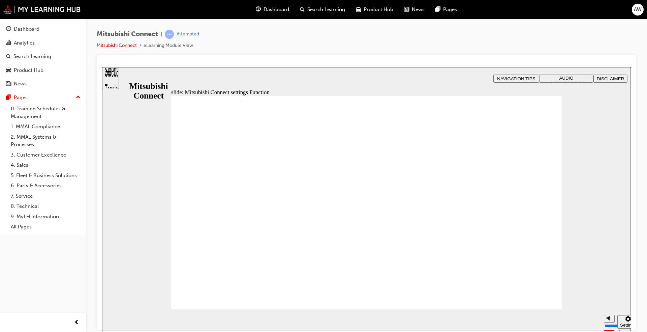
radio input "true"
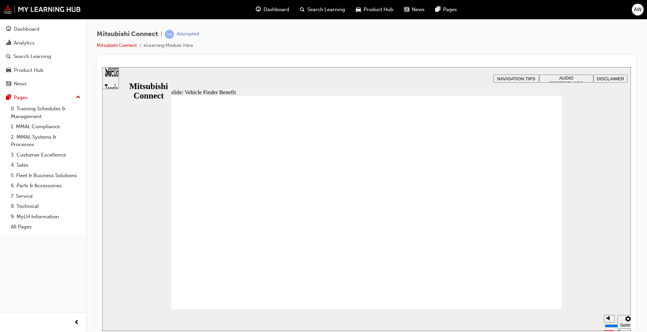
checkbox input "true"
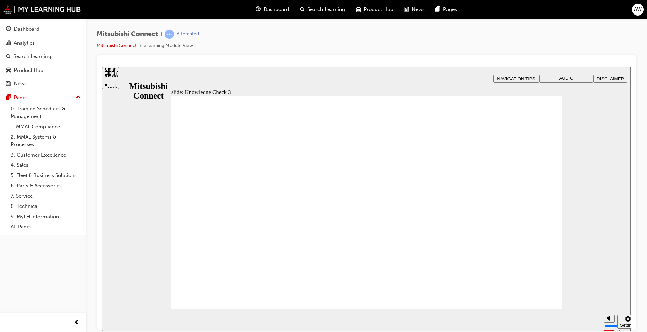
checkbox input "false"
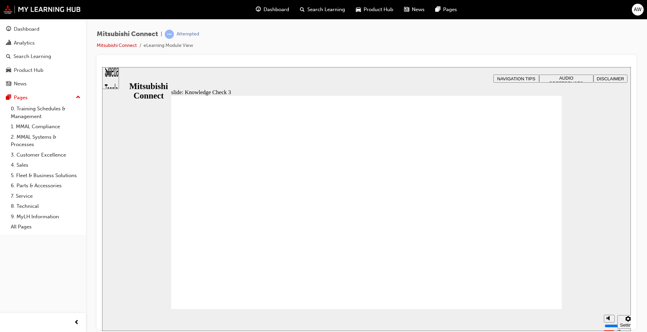
checkbox input "false"
checkbox input "true"
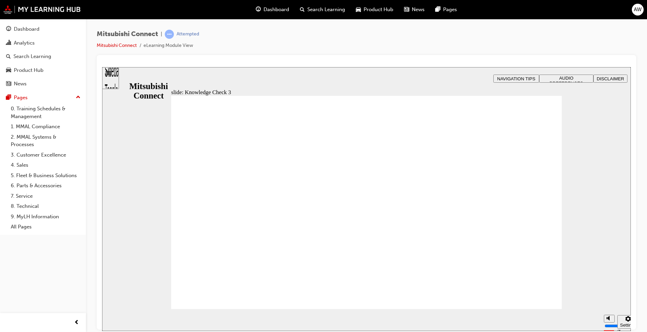
checkbox input "false"
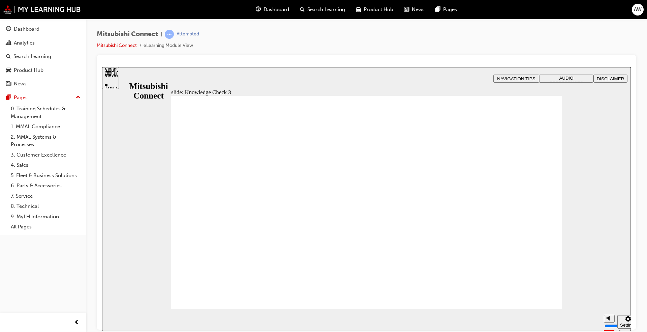
checkbox input "false"
checkbox input "true"
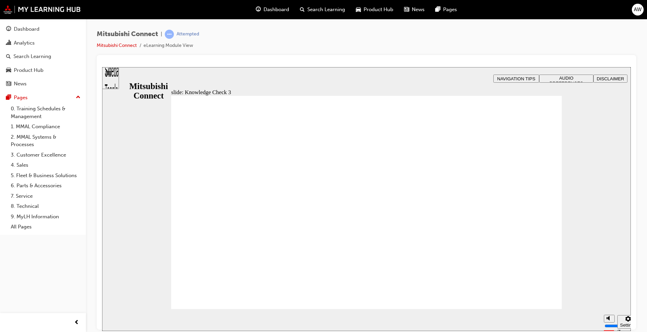
drag, startPoint x: 231, startPoint y: 219, endPoint x: 227, endPoint y: 229, distance: 10.1
checkbox input "true"
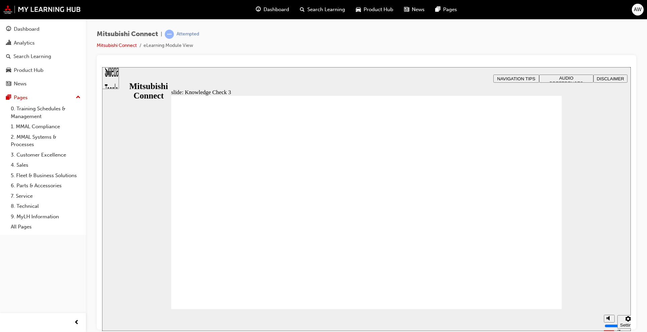
checkbox input "false"
checkbox input "true"
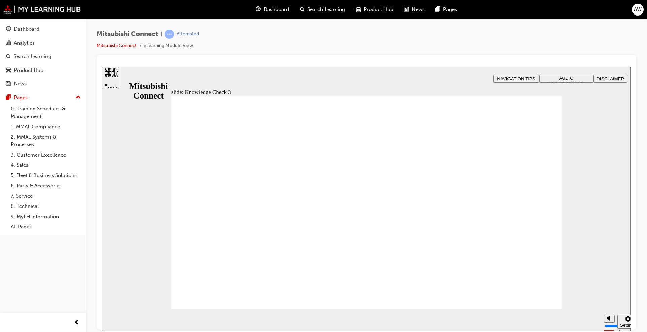
checkbox input "true"
checkbox input "false"
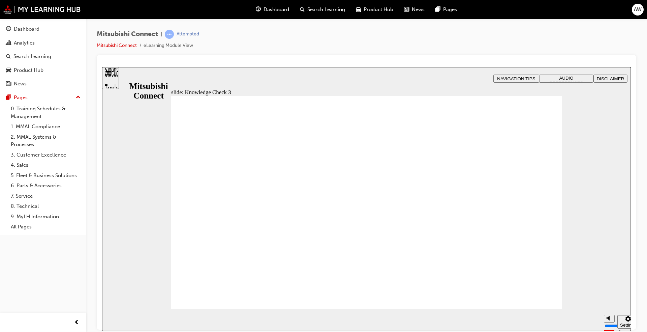
checkbox input "false"
